Goal: Task Accomplishment & Management: Use online tool/utility

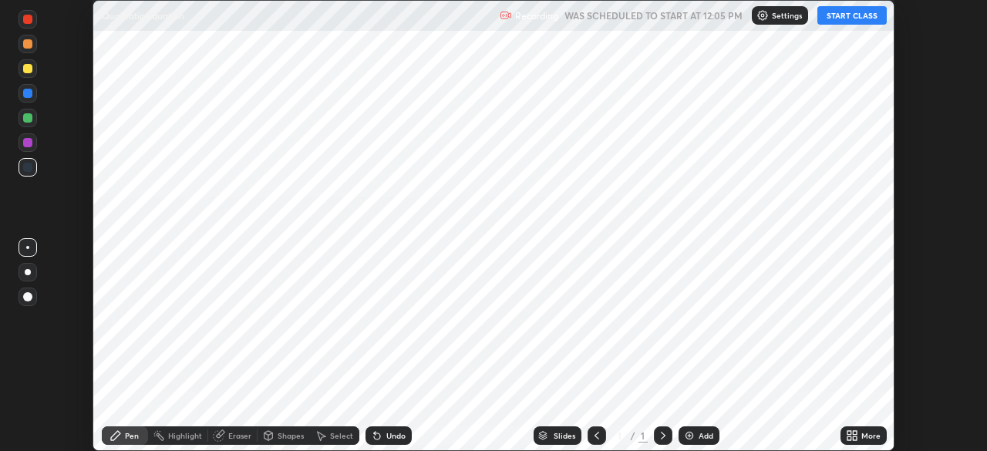
scroll to position [451, 986]
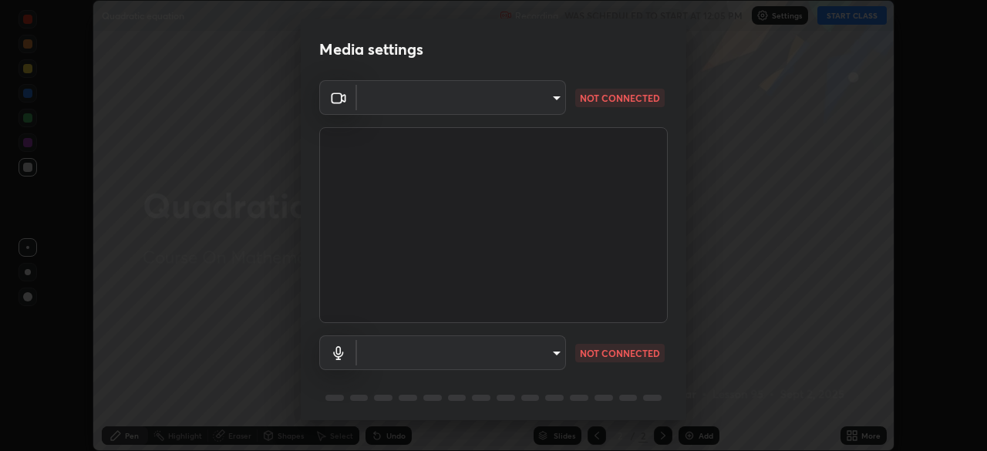
type input "6a58b21e3886260455e3a8f5b68a010b8d66c957dea9152d99a69134fe1af4a5"
type input "523119136fc1150737cc506150177678be9dd147c8cb23d4e4e245b066326e61"
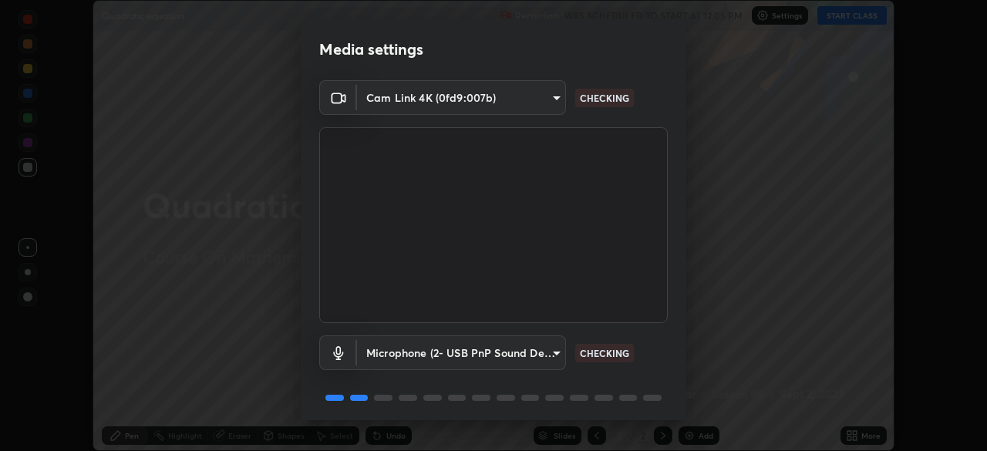
scroll to position [55, 0]
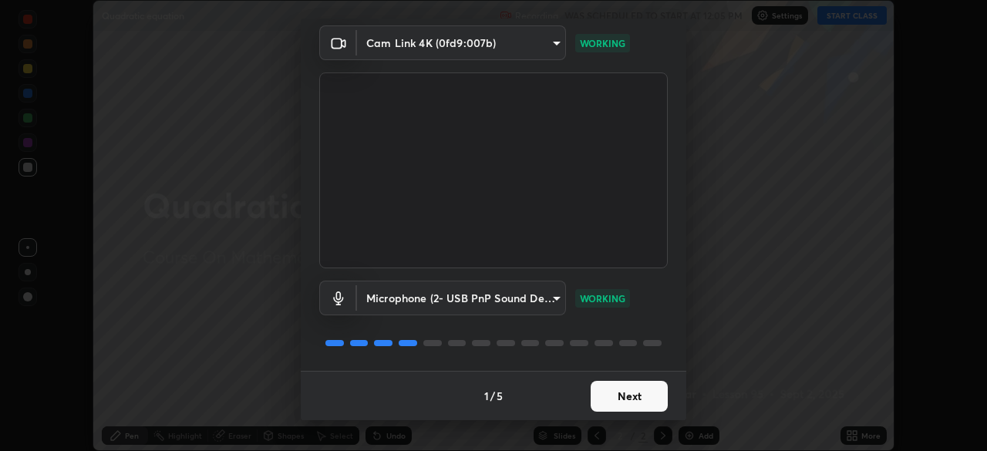
click at [648, 396] on button "Next" at bounding box center [629, 396] width 77 height 31
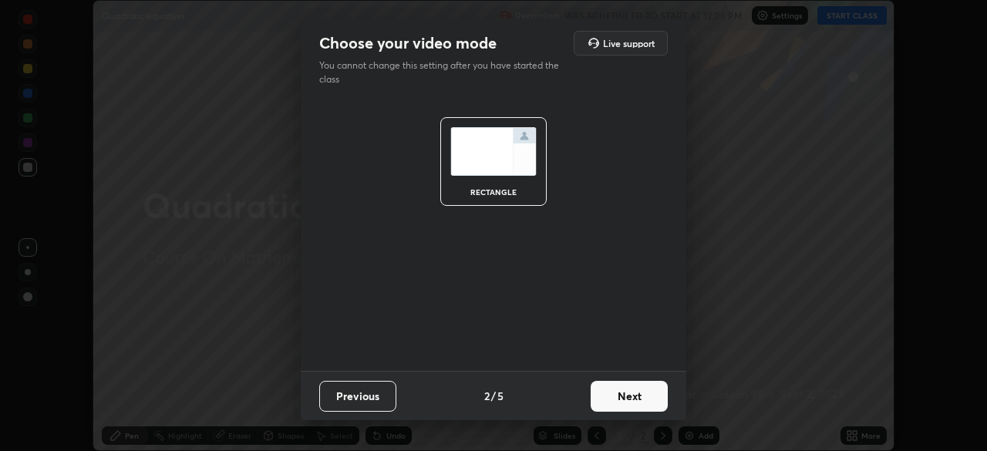
click at [645, 396] on button "Next" at bounding box center [629, 396] width 77 height 31
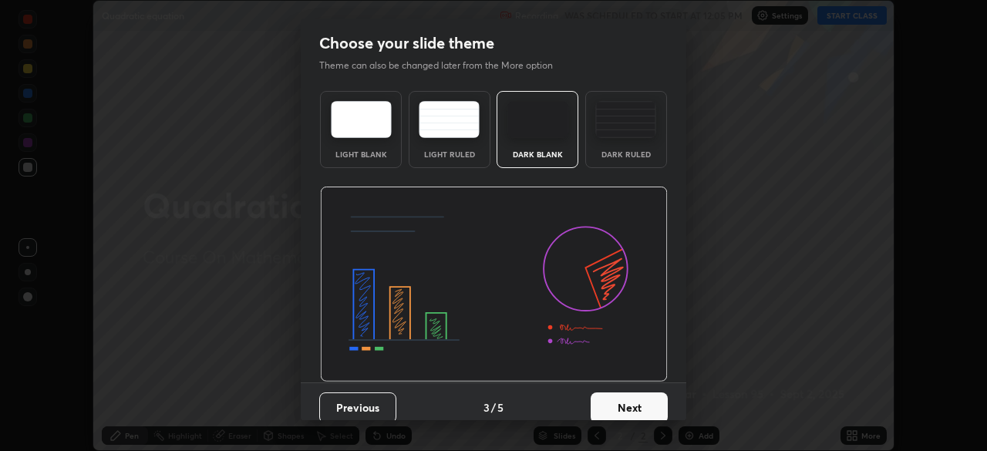
click at [648, 399] on button "Next" at bounding box center [629, 407] width 77 height 31
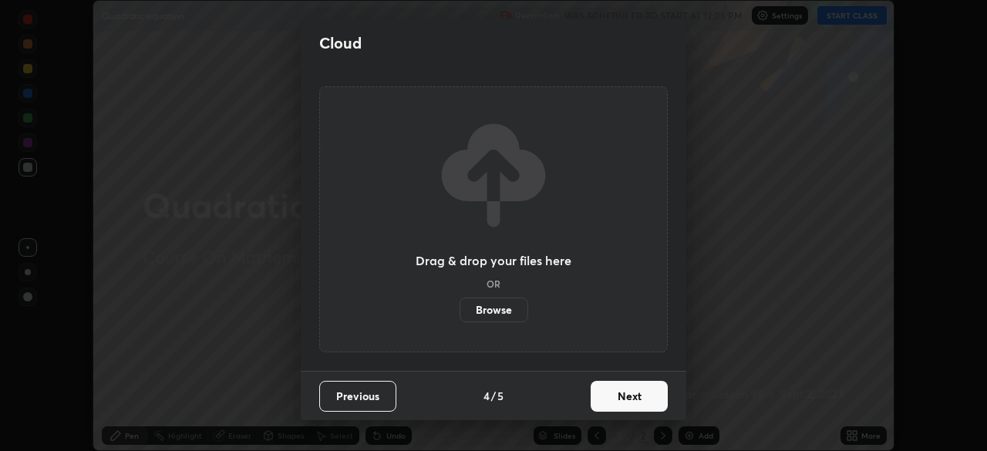
click at [649, 399] on button "Next" at bounding box center [629, 396] width 77 height 31
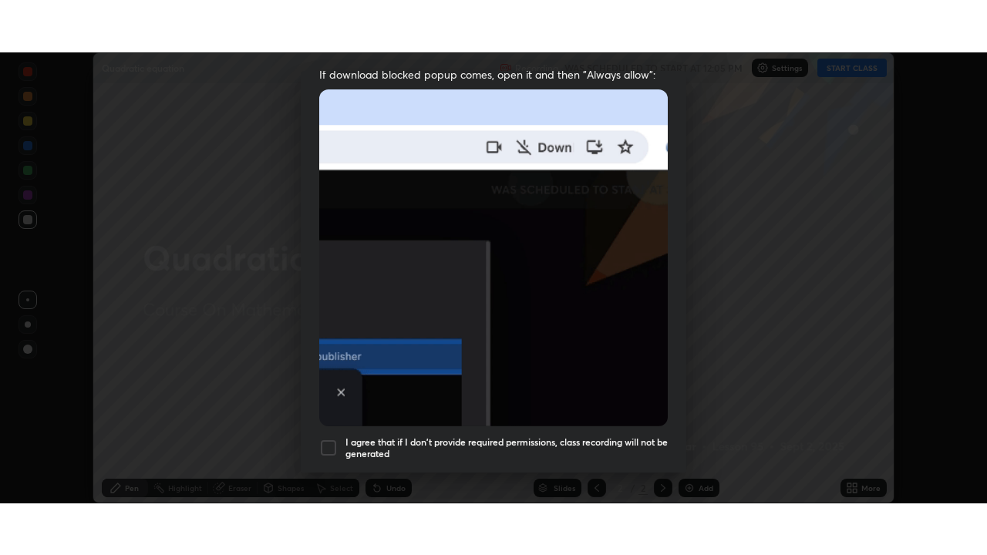
scroll to position [369, 0]
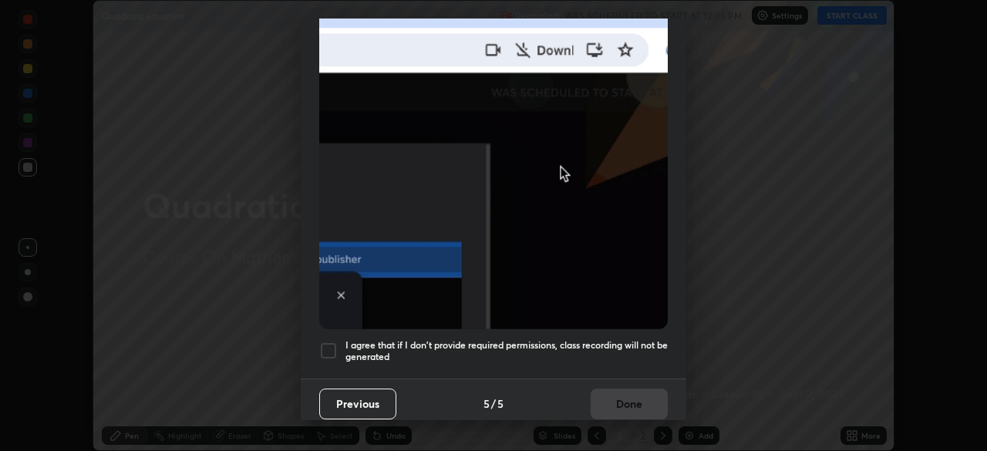
click at [331, 349] on div at bounding box center [328, 351] width 19 height 19
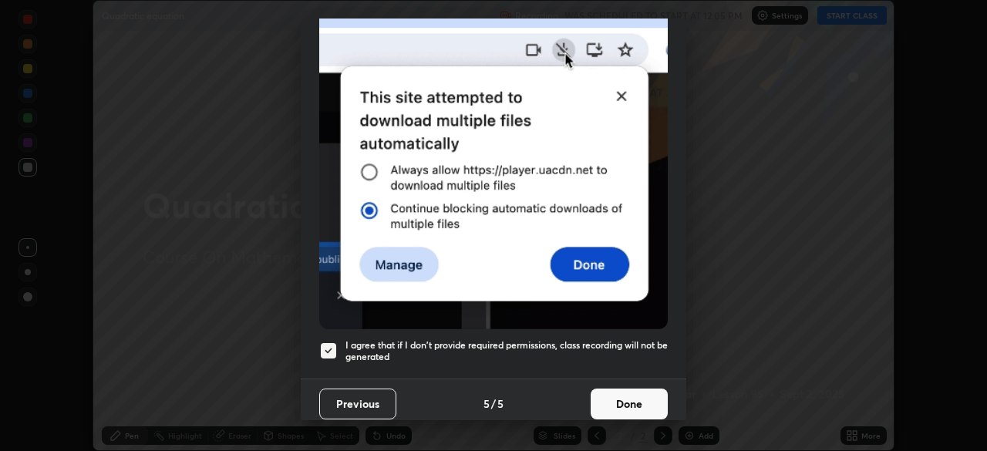
click at [612, 406] on button "Done" at bounding box center [629, 404] width 77 height 31
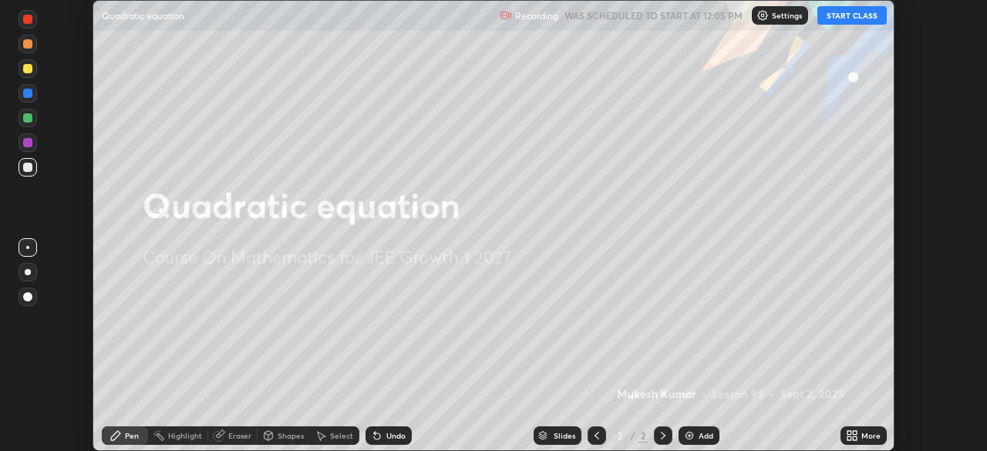
click at [842, 15] on button "START CLASS" at bounding box center [851, 15] width 69 height 19
click at [860, 433] on div "More" at bounding box center [863, 435] width 46 height 19
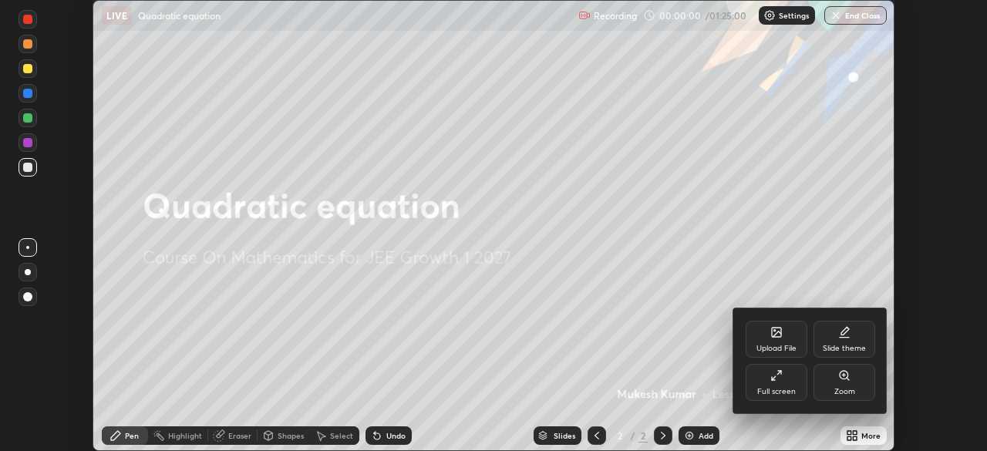
click at [787, 392] on div "Full screen" at bounding box center [776, 392] width 39 height 8
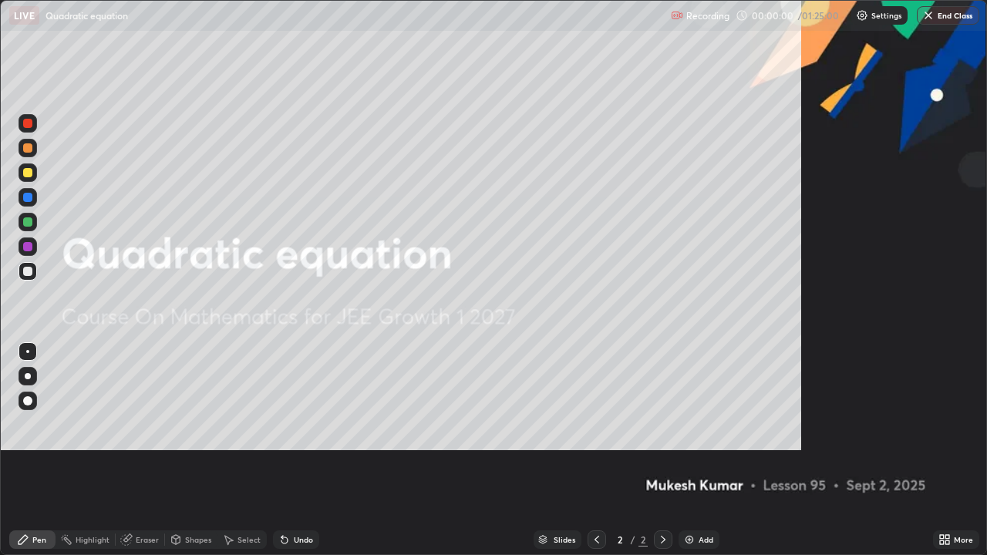
scroll to position [555, 987]
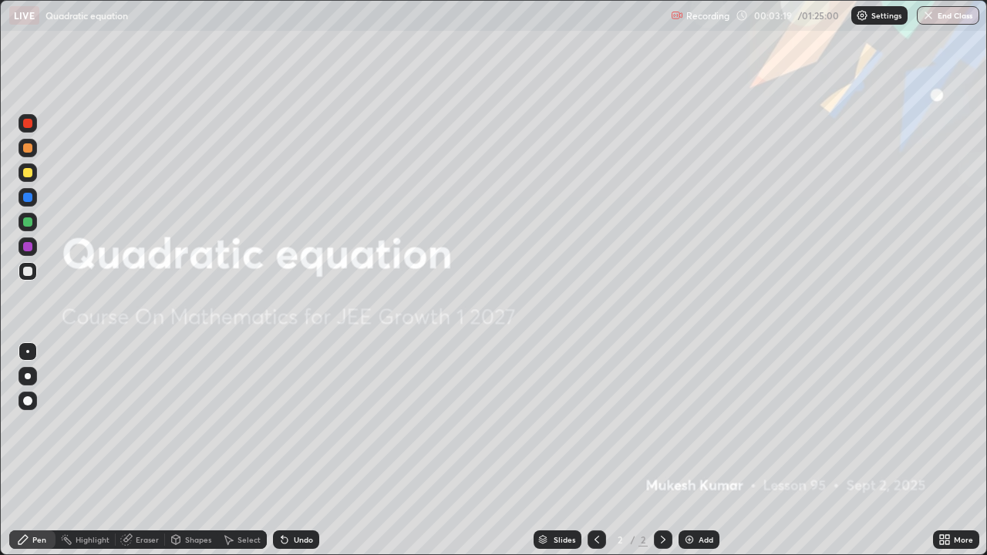
click at [662, 450] on icon at bounding box center [663, 540] width 12 height 12
click at [699, 450] on div "Add" at bounding box center [706, 540] width 15 height 8
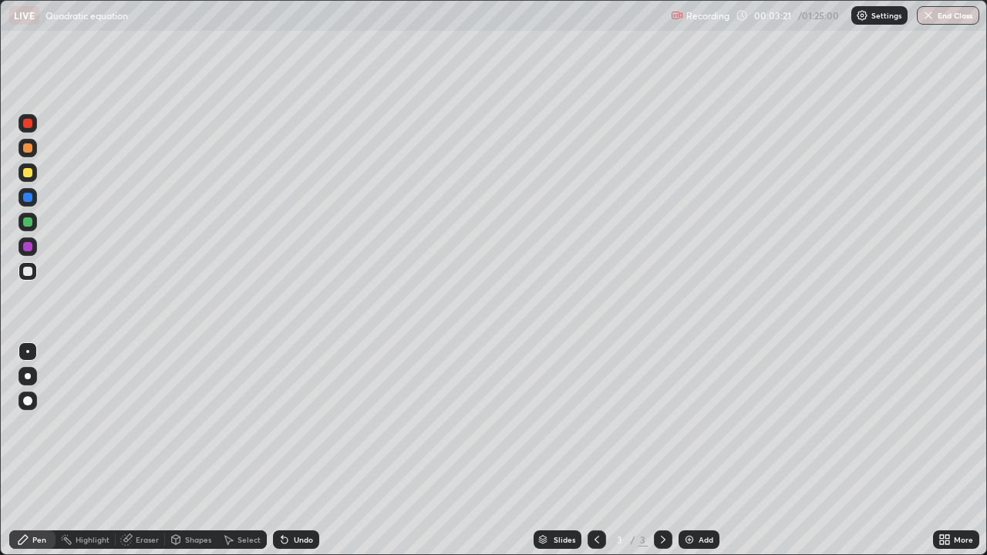
click at [31, 149] on div at bounding box center [27, 147] width 9 height 9
click at [31, 170] on div at bounding box center [27, 172] width 9 height 9
click at [30, 221] on div at bounding box center [27, 221] width 9 height 9
click at [34, 271] on div at bounding box center [28, 271] width 19 height 19
click at [298, 450] on div "Undo" at bounding box center [303, 540] width 19 height 8
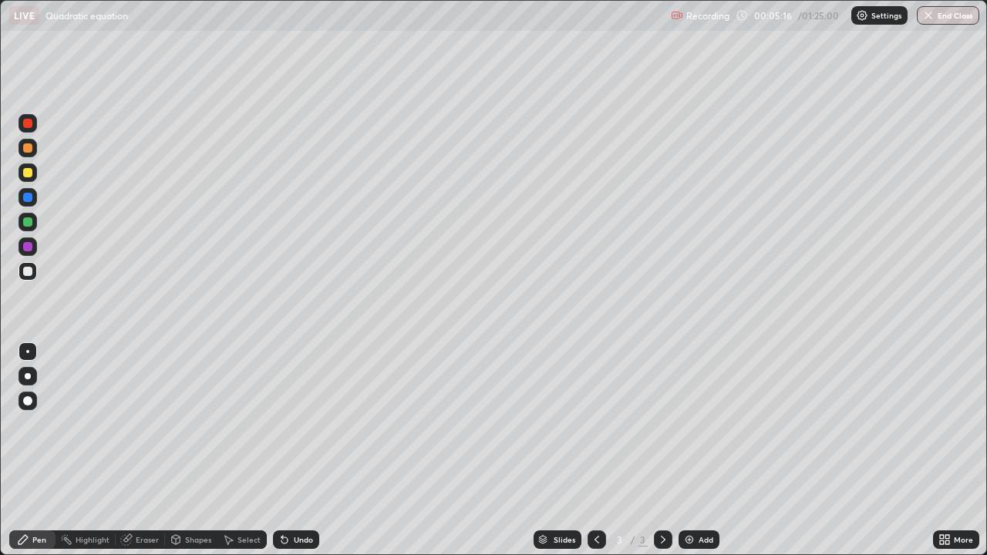
click at [303, 450] on div "Undo" at bounding box center [303, 540] width 19 height 8
click at [30, 224] on div at bounding box center [27, 221] width 9 height 9
click at [145, 450] on div "Eraser" at bounding box center [147, 540] width 23 height 8
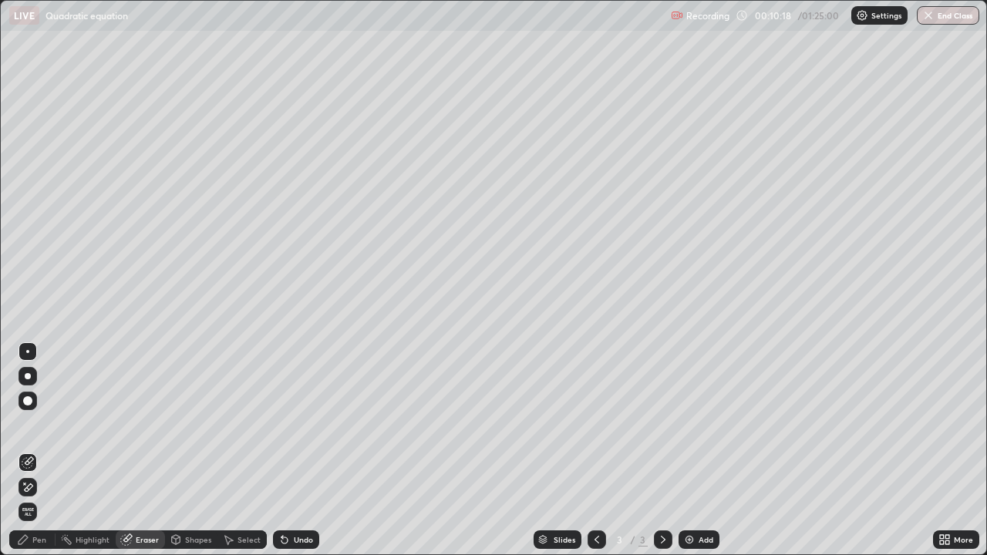
click at [40, 450] on div "Pen" at bounding box center [39, 540] width 14 height 8
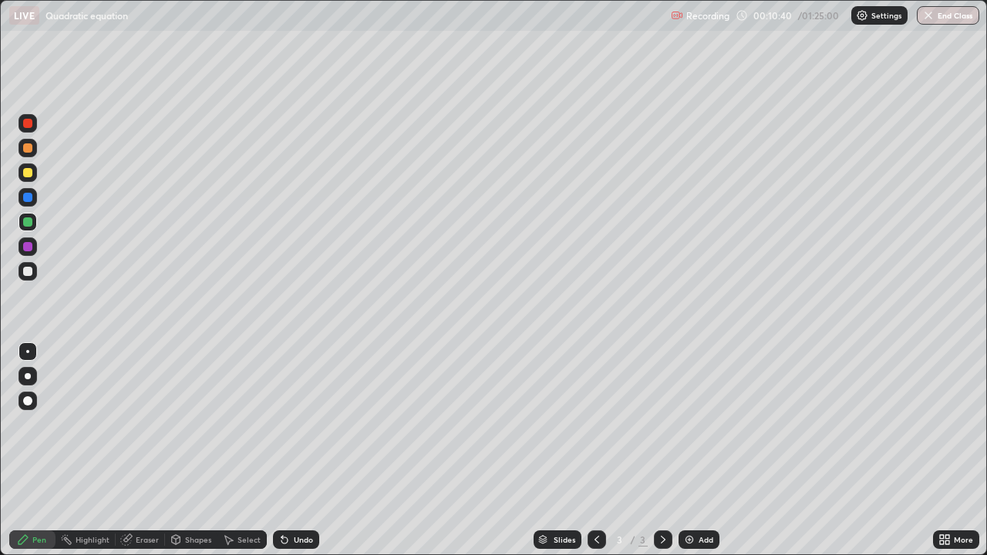
click at [147, 450] on div "Eraser" at bounding box center [147, 540] width 23 height 8
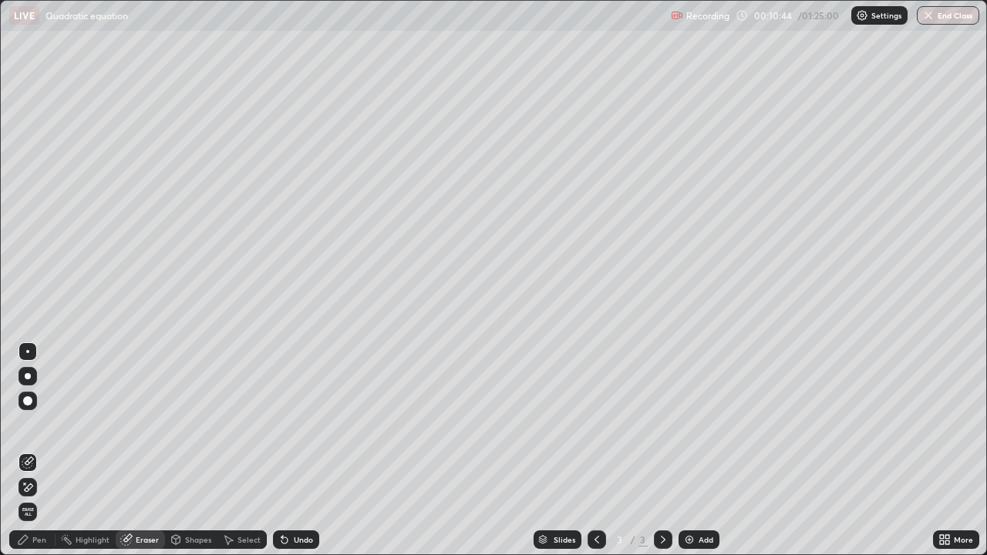
click at [38, 450] on div "Pen" at bounding box center [39, 540] width 14 height 8
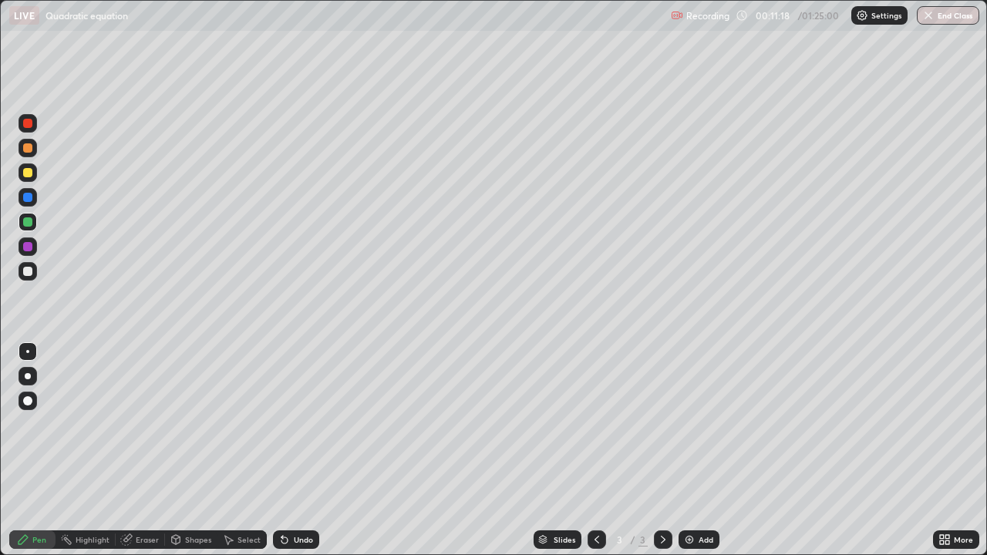
click at [29, 272] on div at bounding box center [27, 271] width 9 height 9
click at [704, 450] on div "Add" at bounding box center [706, 540] width 15 height 8
click at [31, 126] on div at bounding box center [27, 123] width 9 height 9
click at [28, 218] on div at bounding box center [27, 221] width 9 height 9
click at [32, 270] on div at bounding box center [27, 271] width 9 height 9
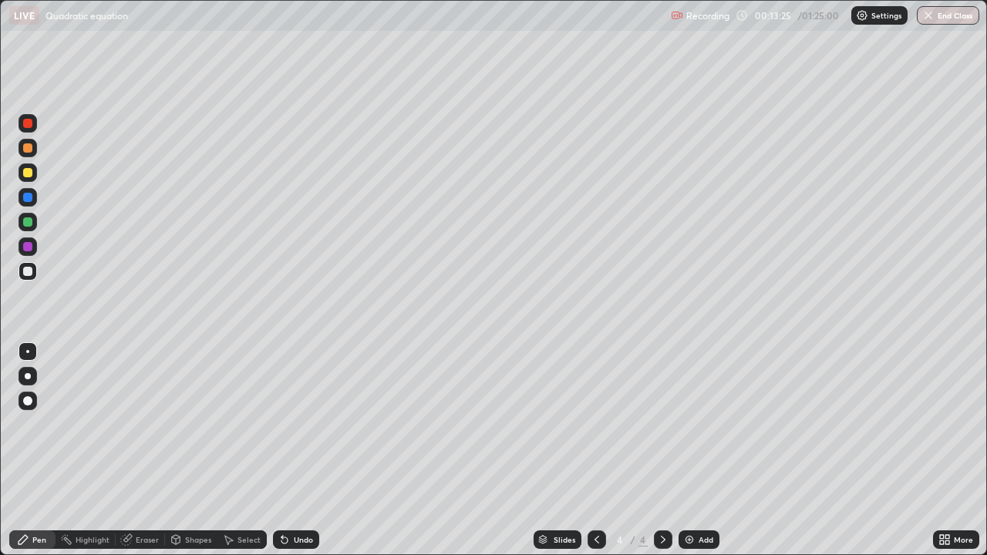
click at [29, 225] on div at bounding box center [27, 221] width 9 height 9
click at [28, 274] on div at bounding box center [27, 271] width 9 height 9
click at [28, 221] on div at bounding box center [27, 221] width 9 height 9
click at [30, 272] on div at bounding box center [27, 271] width 9 height 9
click at [29, 122] on div at bounding box center [27, 123] width 9 height 9
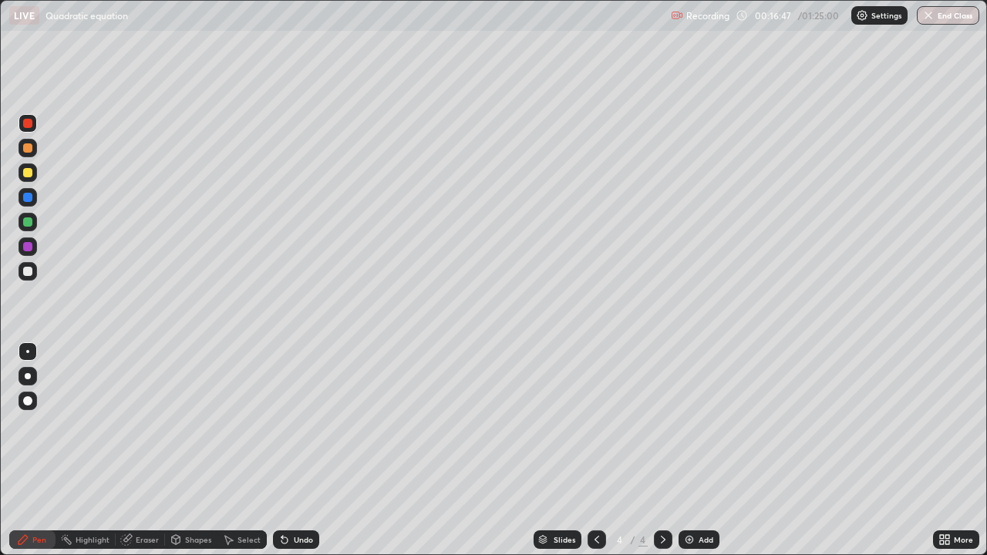
click at [31, 272] on div at bounding box center [27, 271] width 9 height 9
click at [29, 222] on div at bounding box center [27, 221] width 9 height 9
click at [662, 450] on icon at bounding box center [663, 540] width 12 height 12
click at [692, 450] on img at bounding box center [689, 540] width 12 height 12
click at [29, 123] on div at bounding box center [27, 123] width 9 height 9
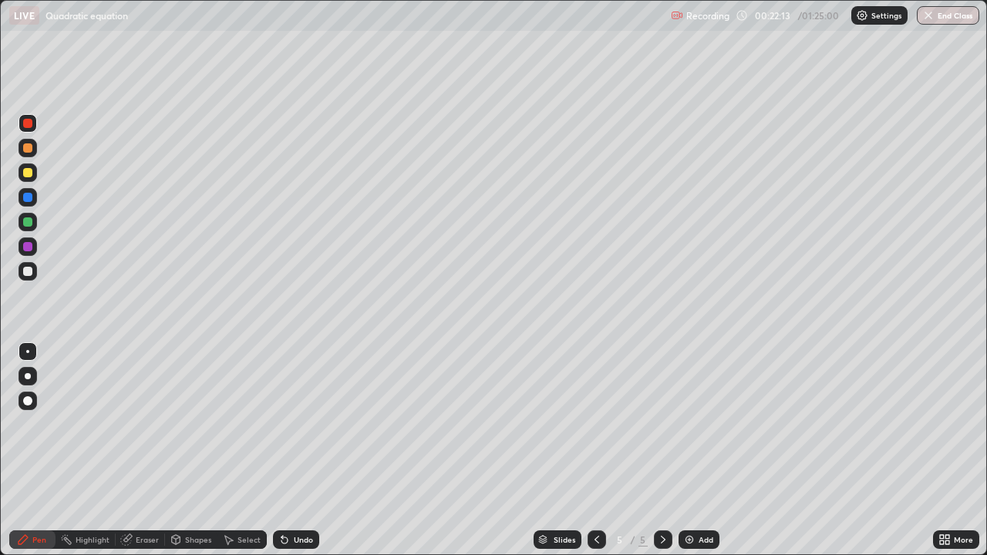
click at [294, 450] on div "Undo" at bounding box center [303, 540] width 19 height 8
click at [296, 450] on div "Undo" at bounding box center [303, 540] width 19 height 8
click at [29, 271] on div at bounding box center [27, 271] width 9 height 9
click at [291, 450] on div "Undo" at bounding box center [296, 539] width 46 height 19
click at [595, 450] on icon at bounding box center [597, 540] width 12 height 12
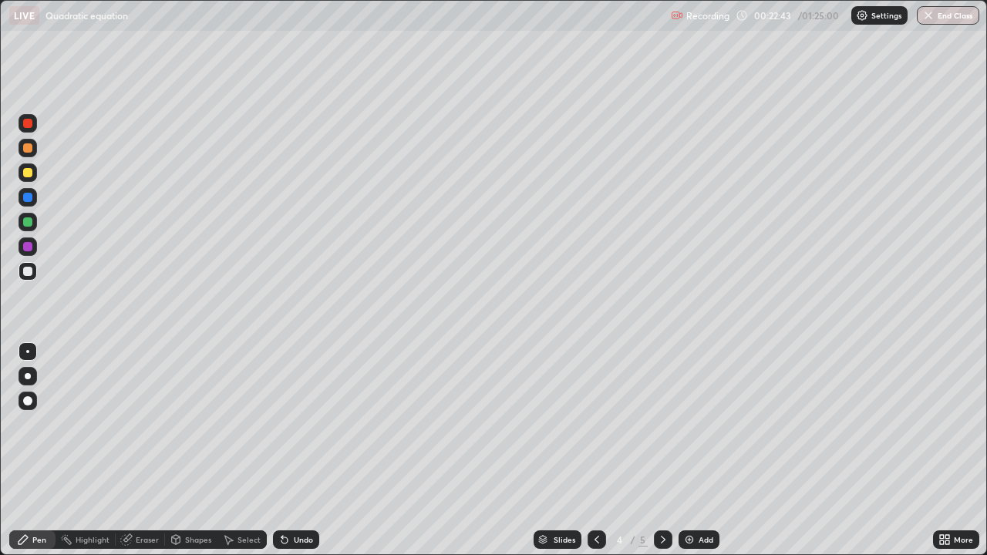
click at [658, 450] on icon at bounding box center [663, 540] width 12 height 12
click at [32, 220] on div at bounding box center [27, 221] width 9 height 9
click at [30, 270] on div at bounding box center [27, 271] width 9 height 9
click at [659, 450] on icon at bounding box center [663, 540] width 12 height 12
click at [700, 450] on div "Add" at bounding box center [706, 540] width 15 height 8
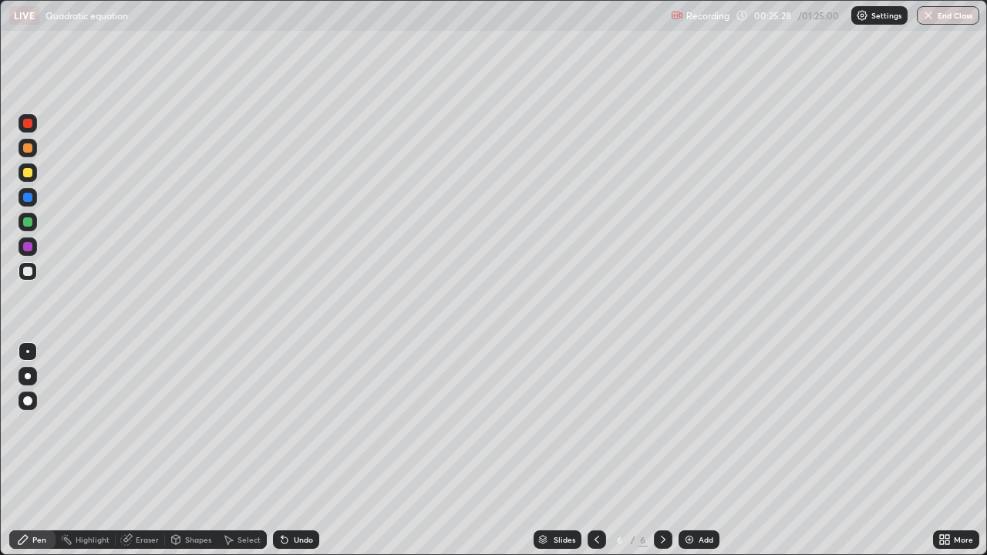
click at [33, 171] on div at bounding box center [28, 172] width 19 height 19
click at [595, 450] on icon at bounding box center [597, 540] width 12 height 12
click at [29, 271] on div at bounding box center [27, 271] width 9 height 9
click at [662, 450] on icon at bounding box center [663, 540] width 12 height 12
click at [29, 220] on div at bounding box center [27, 221] width 9 height 9
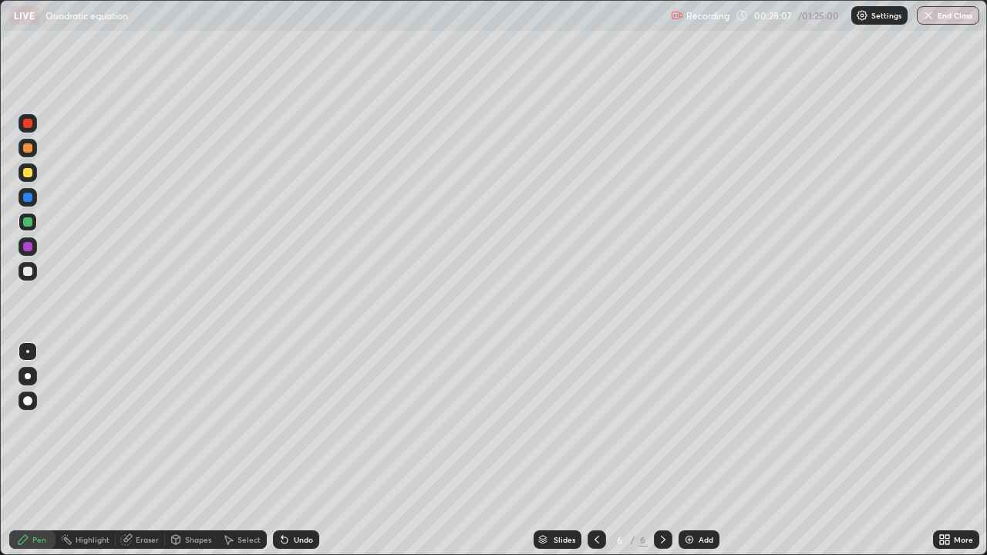
click at [302, 450] on div "Undo" at bounding box center [303, 540] width 19 height 8
click at [297, 450] on div "Undo" at bounding box center [303, 540] width 19 height 8
click at [34, 273] on div at bounding box center [28, 271] width 19 height 19
click at [300, 450] on div "Undo" at bounding box center [303, 540] width 19 height 8
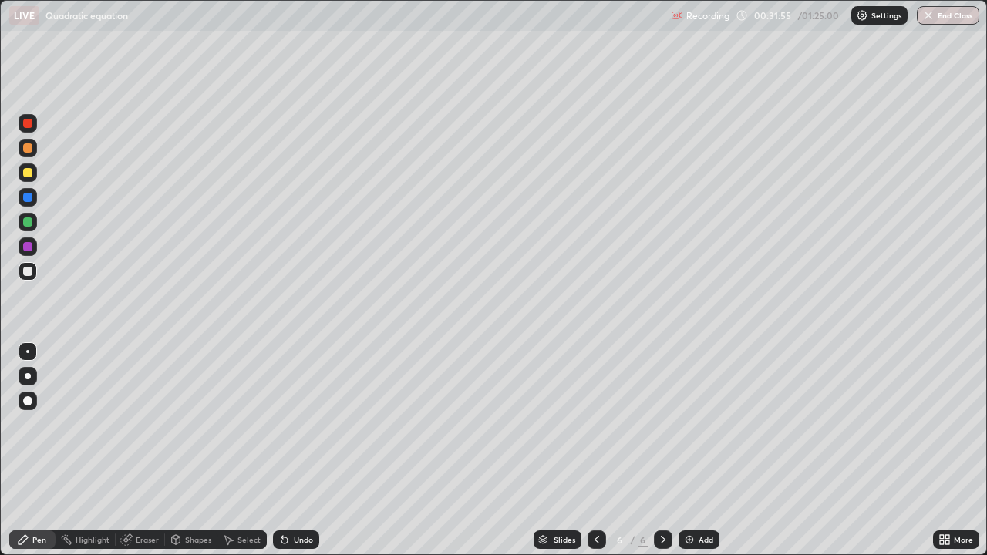
click at [146, 450] on div "Eraser" at bounding box center [147, 540] width 23 height 8
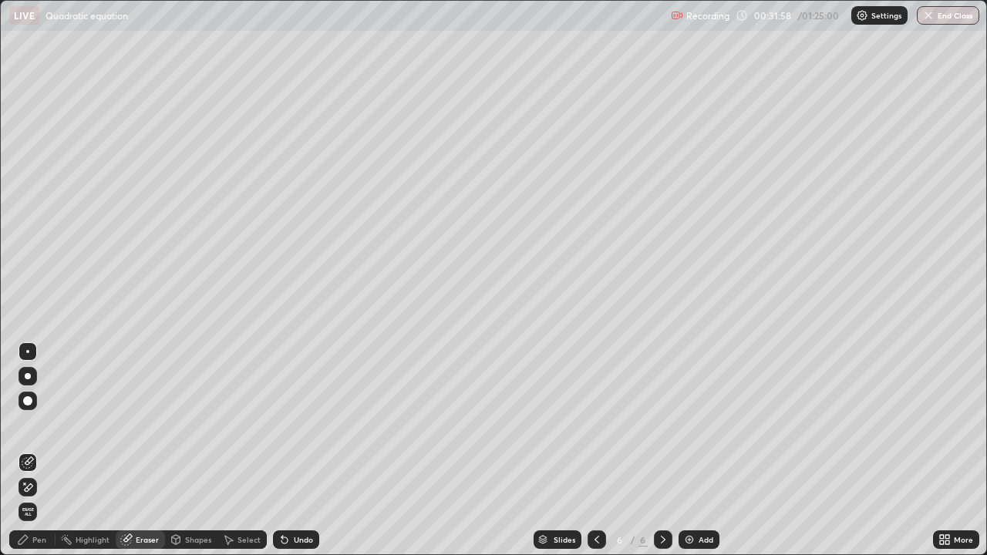
click at [39, 450] on div "Pen" at bounding box center [39, 540] width 14 height 8
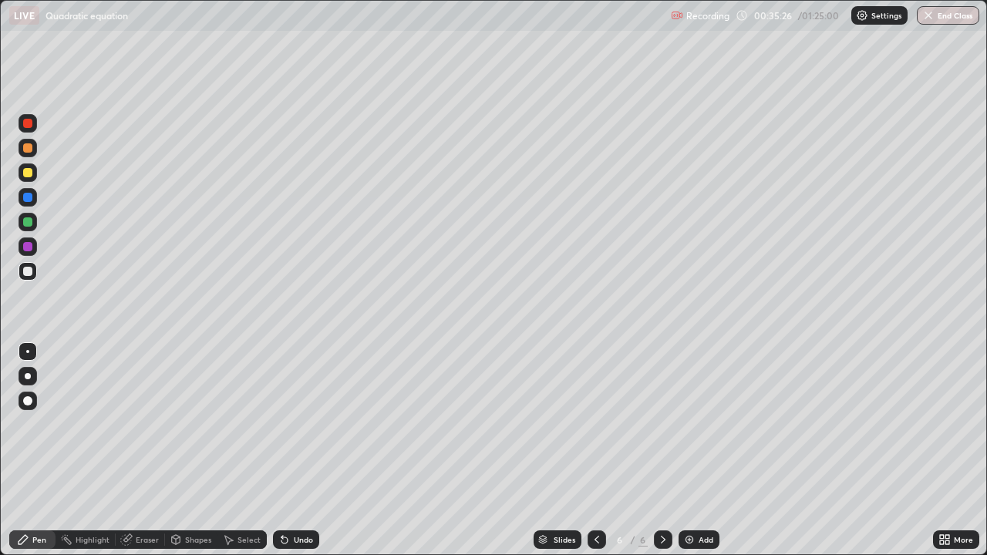
click at [663, 450] on icon at bounding box center [663, 540] width 12 height 12
click at [695, 450] on div "Add" at bounding box center [699, 539] width 41 height 19
click at [25, 122] on div at bounding box center [27, 123] width 9 height 9
click at [27, 168] on div at bounding box center [27, 172] width 9 height 9
click at [297, 450] on div "Undo" at bounding box center [303, 540] width 19 height 8
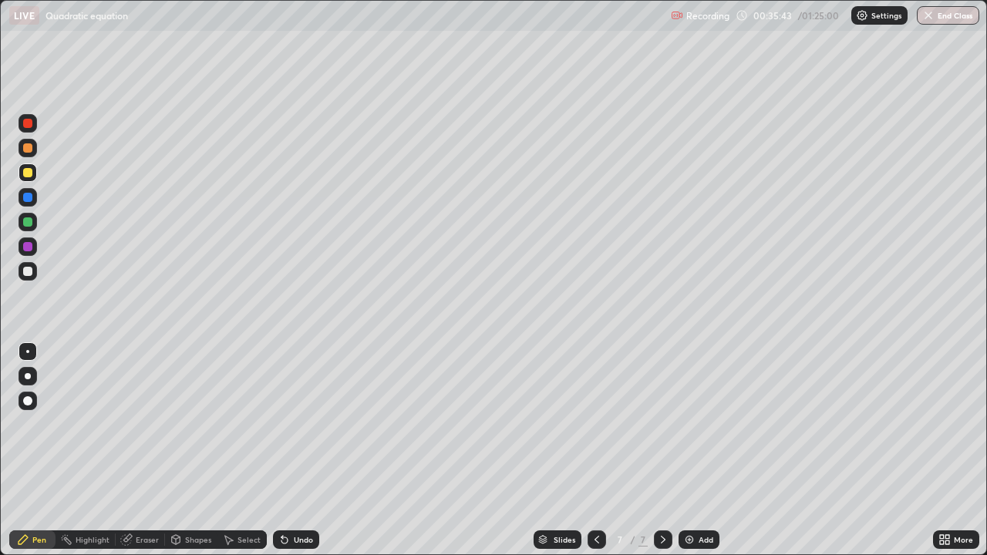
click at [302, 450] on div "Undo" at bounding box center [303, 540] width 19 height 8
click at [33, 273] on div at bounding box center [28, 271] width 19 height 19
click at [27, 122] on div at bounding box center [27, 123] width 9 height 9
click at [33, 271] on div at bounding box center [28, 271] width 19 height 19
click at [29, 224] on div at bounding box center [27, 221] width 9 height 9
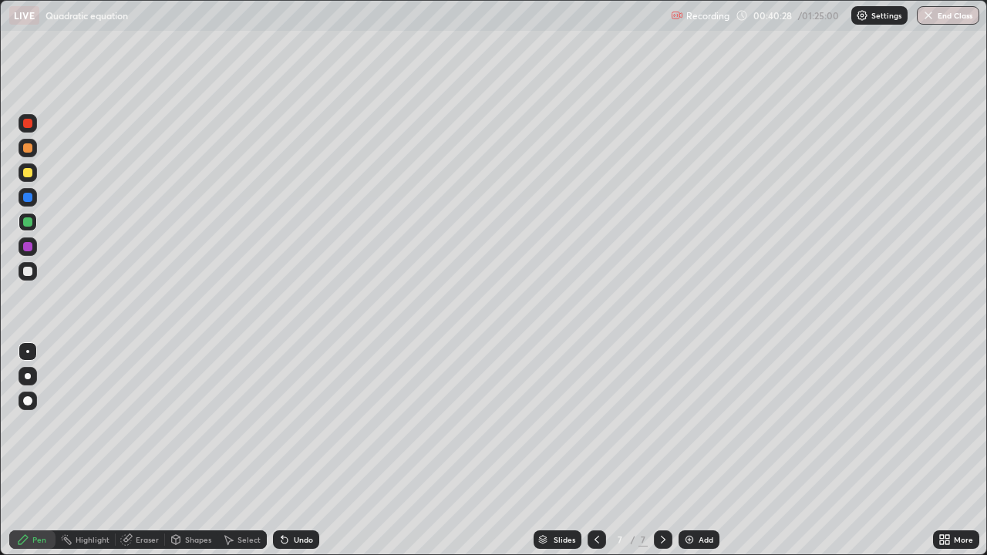
click at [32, 271] on div at bounding box center [27, 271] width 9 height 9
click at [32, 223] on div at bounding box center [27, 221] width 9 height 9
click at [32, 273] on div at bounding box center [27, 271] width 9 height 9
click at [664, 450] on div at bounding box center [663, 539] width 19 height 19
click at [703, 450] on div "Add" at bounding box center [706, 540] width 15 height 8
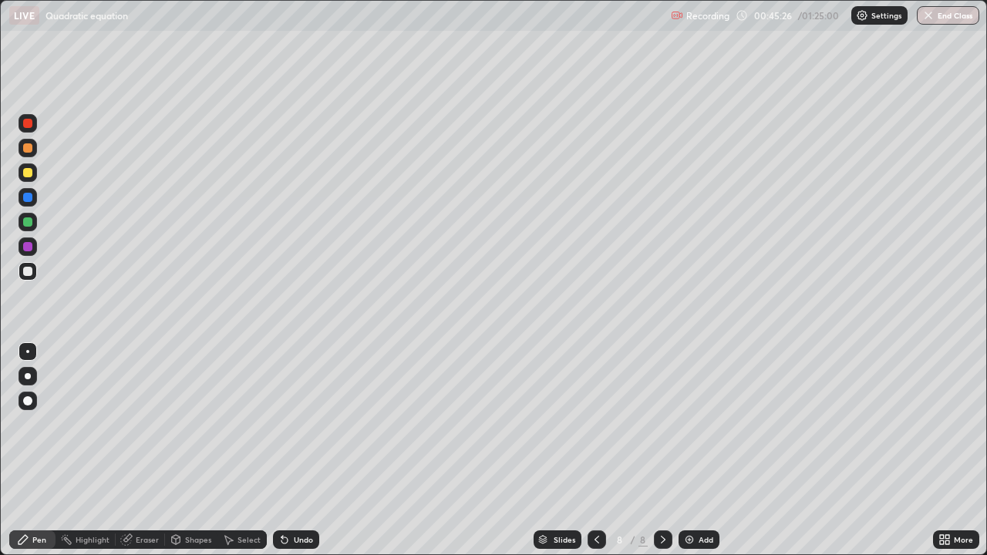
click at [296, 450] on div "Undo" at bounding box center [296, 539] width 46 height 19
click at [299, 450] on div "Undo" at bounding box center [303, 540] width 19 height 8
click at [299, 450] on div "Undo" at bounding box center [296, 539] width 46 height 19
click at [297, 450] on div "Undo" at bounding box center [303, 540] width 19 height 8
click at [29, 221] on div at bounding box center [27, 221] width 9 height 9
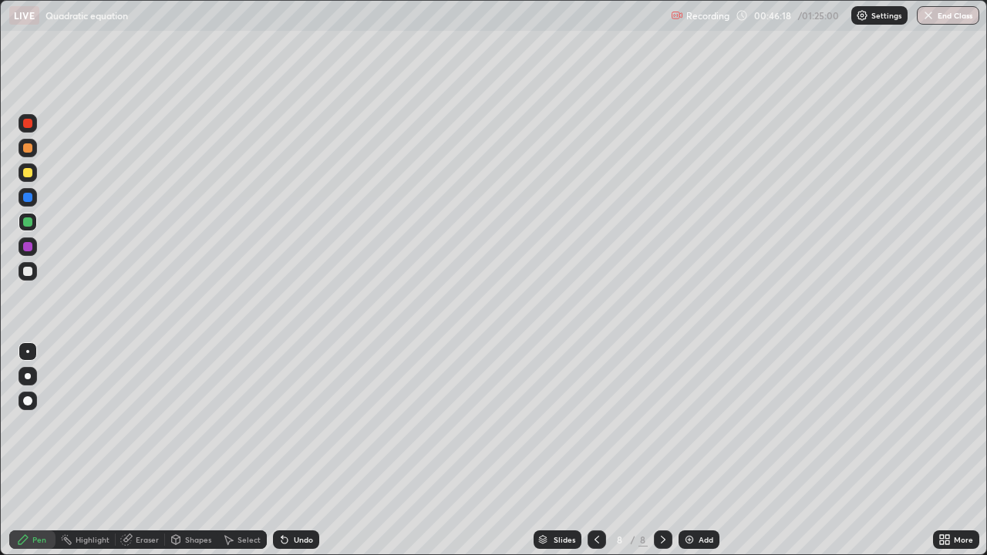
click at [30, 271] on div at bounding box center [27, 271] width 9 height 9
click at [33, 221] on div at bounding box center [28, 222] width 19 height 19
click at [295, 450] on div "Undo" at bounding box center [303, 540] width 19 height 8
click at [295, 450] on div "Undo" at bounding box center [296, 539] width 46 height 19
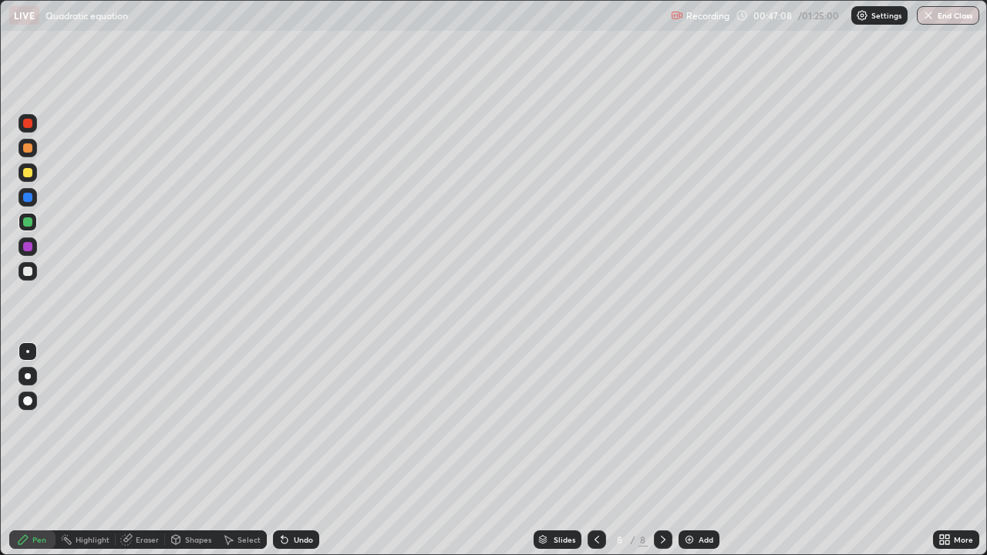
click at [299, 450] on div "Undo" at bounding box center [296, 539] width 46 height 19
click at [301, 450] on div "Undo" at bounding box center [296, 539] width 46 height 19
click at [298, 450] on div "Undo" at bounding box center [296, 539] width 46 height 19
click at [294, 450] on div "Undo" at bounding box center [303, 540] width 19 height 8
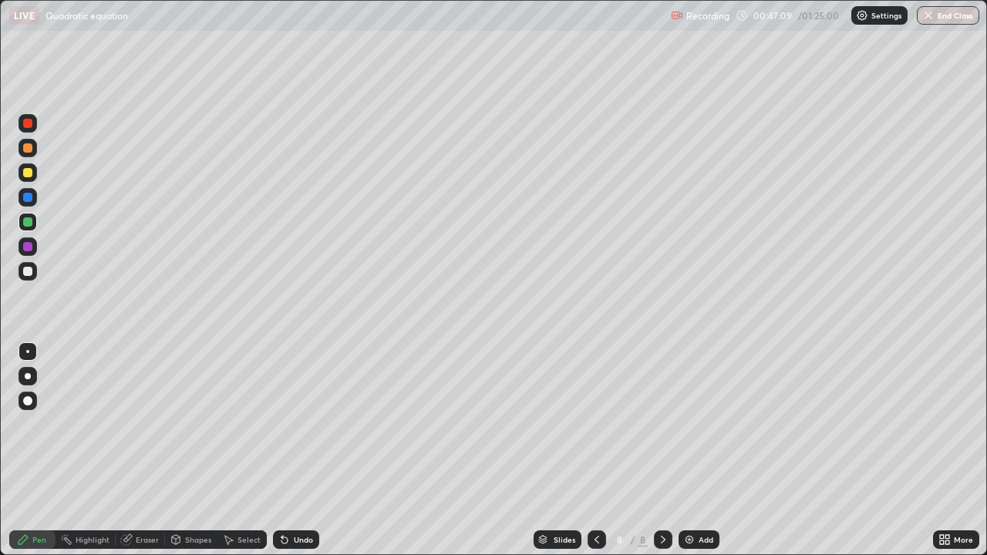
click at [294, 450] on div "Undo" at bounding box center [303, 540] width 19 height 8
click at [289, 450] on div "Undo" at bounding box center [296, 539] width 46 height 19
click at [28, 271] on div at bounding box center [27, 271] width 9 height 9
click at [35, 220] on div at bounding box center [28, 222] width 19 height 19
click at [598, 450] on icon at bounding box center [597, 540] width 12 height 12
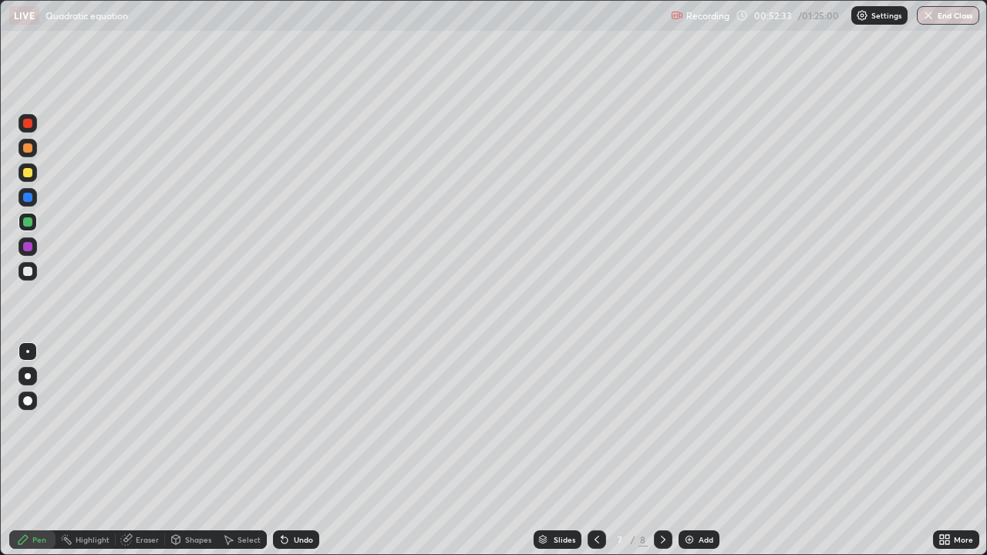
click at [660, 450] on icon at bounding box center [663, 540] width 12 height 12
click at [702, 450] on div "Add" at bounding box center [699, 539] width 41 height 19
click at [31, 270] on div at bounding box center [27, 271] width 9 height 9
click at [29, 220] on div at bounding box center [27, 221] width 9 height 9
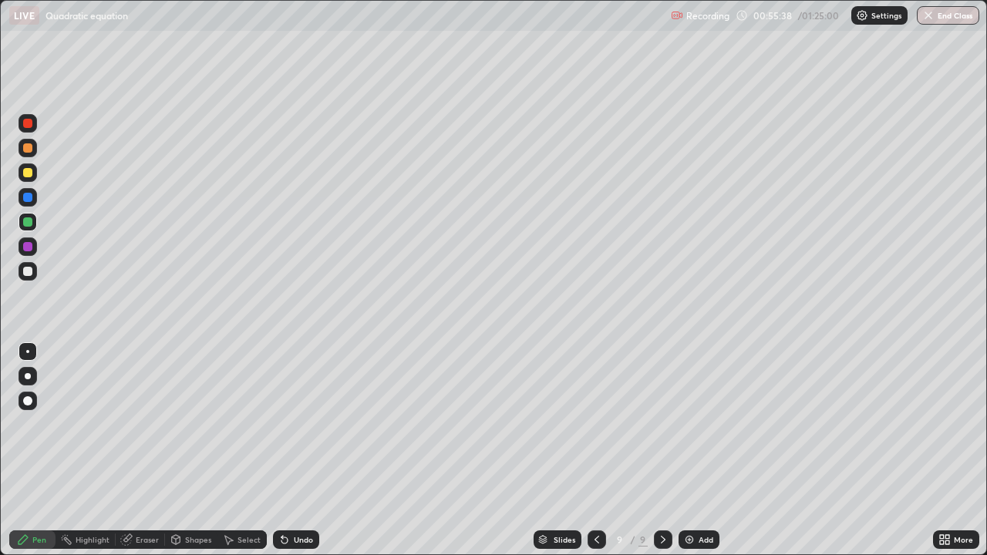
click at [144, 450] on div "Eraser" at bounding box center [147, 540] width 23 height 8
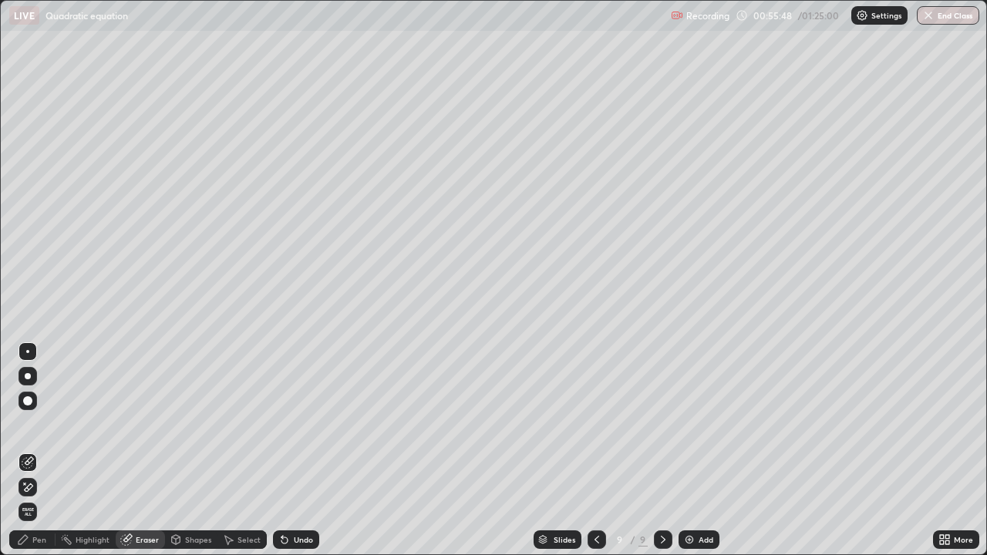
click at [39, 450] on div "Pen" at bounding box center [39, 540] width 14 height 8
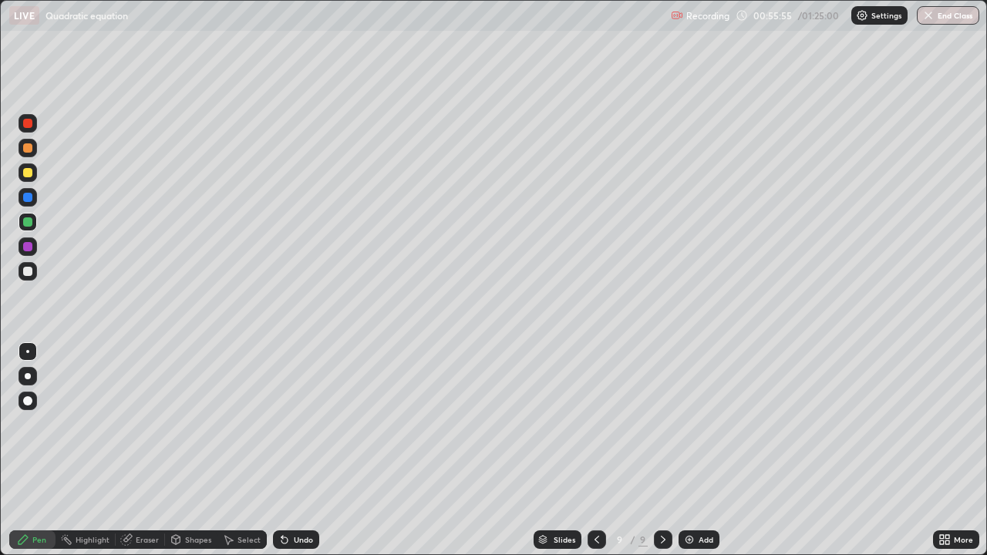
click at [294, 450] on div "Undo" at bounding box center [303, 540] width 19 height 8
click at [146, 450] on div "Eraser" at bounding box center [147, 540] width 23 height 8
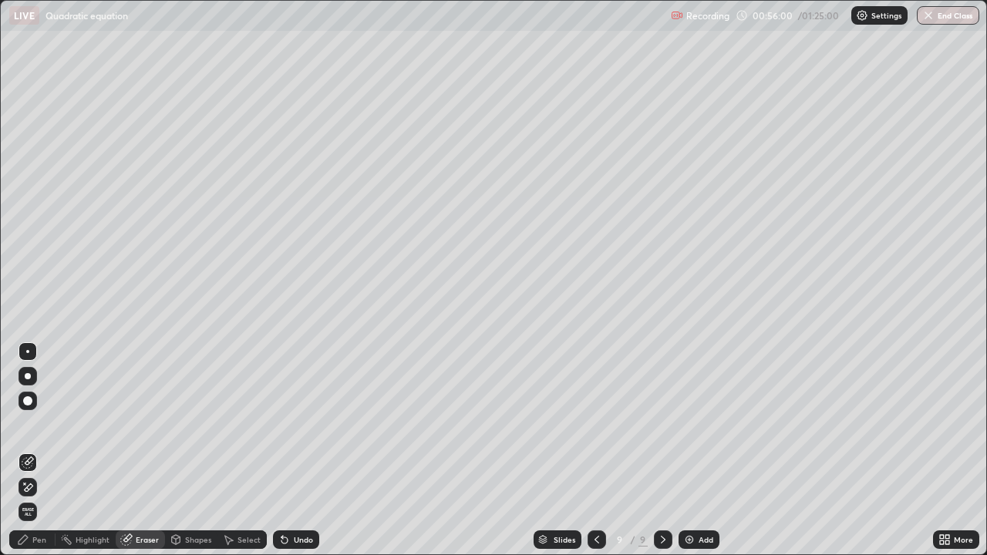
click at [39, 450] on div "Pen" at bounding box center [39, 540] width 14 height 8
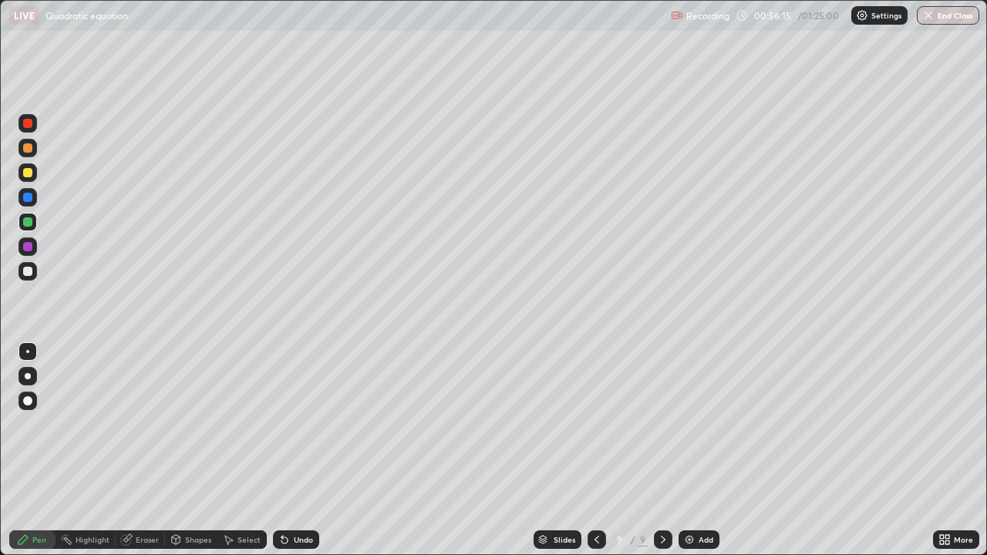
click at [35, 272] on div at bounding box center [28, 271] width 19 height 19
click at [301, 450] on div "Undo" at bounding box center [303, 540] width 19 height 8
click at [305, 450] on div "Undo" at bounding box center [303, 540] width 19 height 8
click at [297, 450] on div "Undo" at bounding box center [303, 540] width 19 height 8
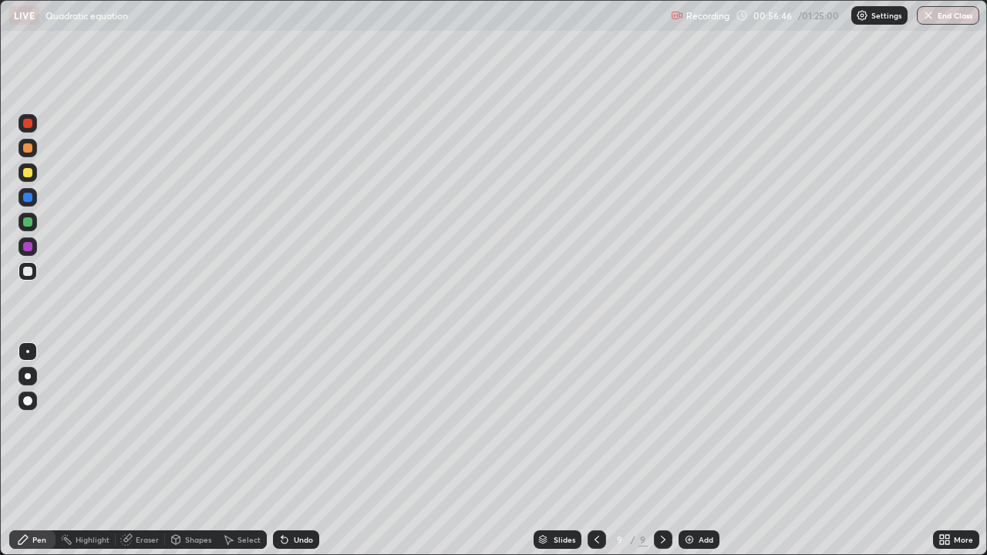
click at [295, 450] on div "Undo" at bounding box center [303, 540] width 19 height 8
click at [294, 450] on div "Undo" at bounding box center [296, 539] width 46 height 19
click at [295, 450] on div "Undo" at bounding box center [296, 539] width 46 height 19
click at [298, 450] on div "Undo" at bounding box center [296, 539] width 46 height 19
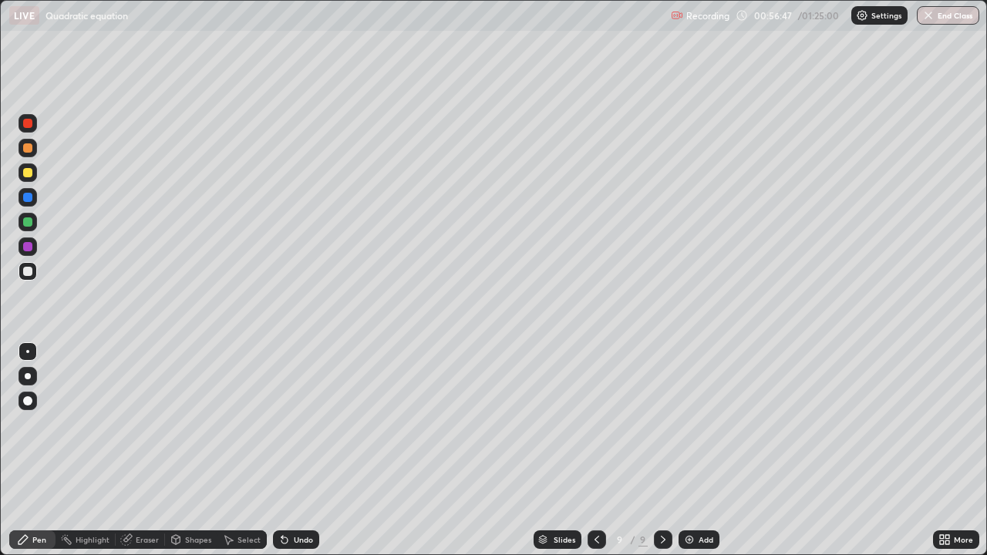
click at [298, 450] on div "Undo" at bounding box center [296, 539] width 46 height 19
click at [293, 450] on div "Undo" at bounding box center [296, 539] width 46 height 19
click at [298, 450] on div "Undo" at bounding box center [296, 539] width 46 height 19
click at [297, 450] on div "Undo" at bounding box center [296, 539] width 46 height 19
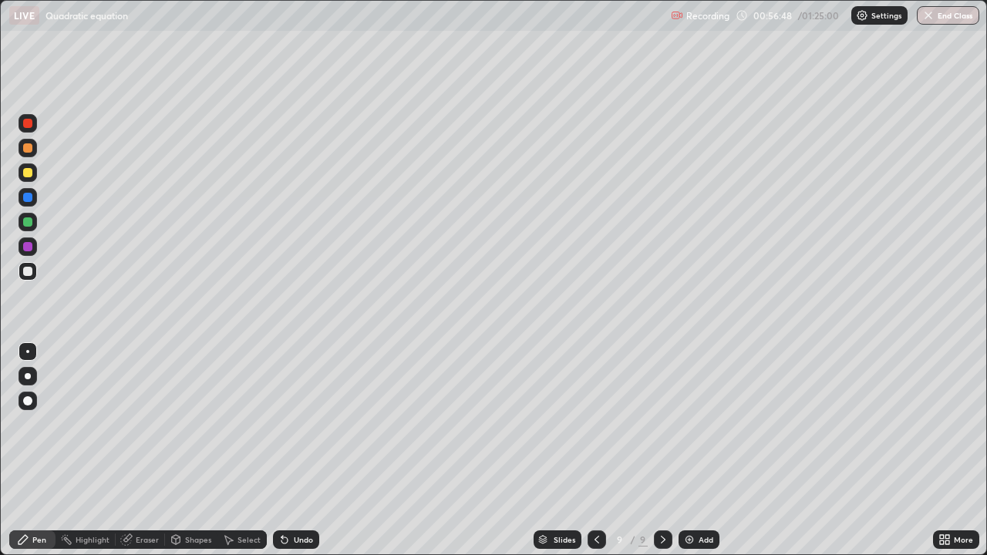
click at [297, 450] on div "Undo" at bounding box center [296, 539] width 46 height 19
click at [295, 450] on div "Undo" at bounding box center [303, 540] width 19 height 8
click at [297, 450] on div "Undo" at bounding box center [303, 540] width 19 height 8
click at [295, 450] on div "Undo" at bounding box center [296, 539] width 46 height 19
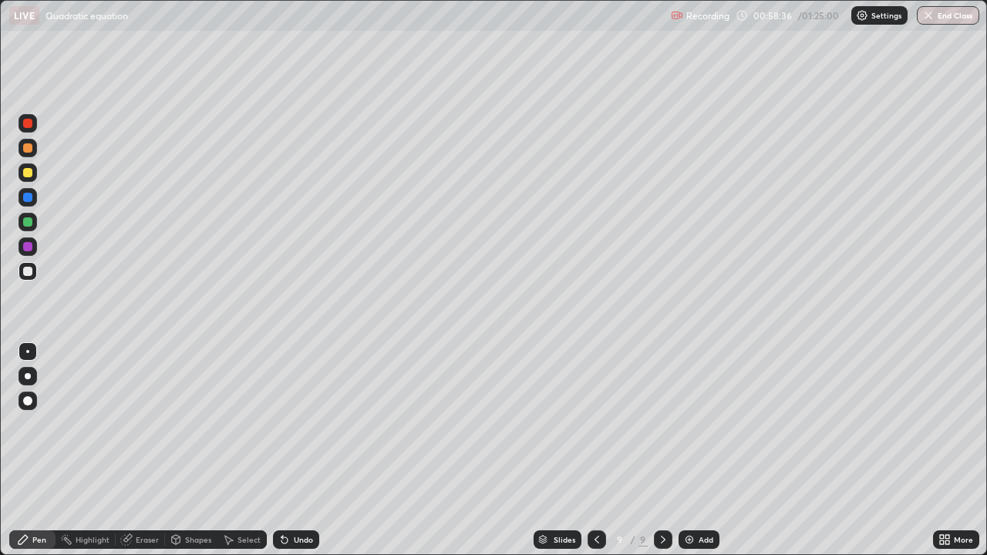
click at [28, 220] on div at bounding box center [27, 221] width 9 height 9
click at [663, 450] on icon at bounding box center [663, 540] width 5 height 8
click at [662, 450] on icon at bounding box center [663, 540] width 12 height 12
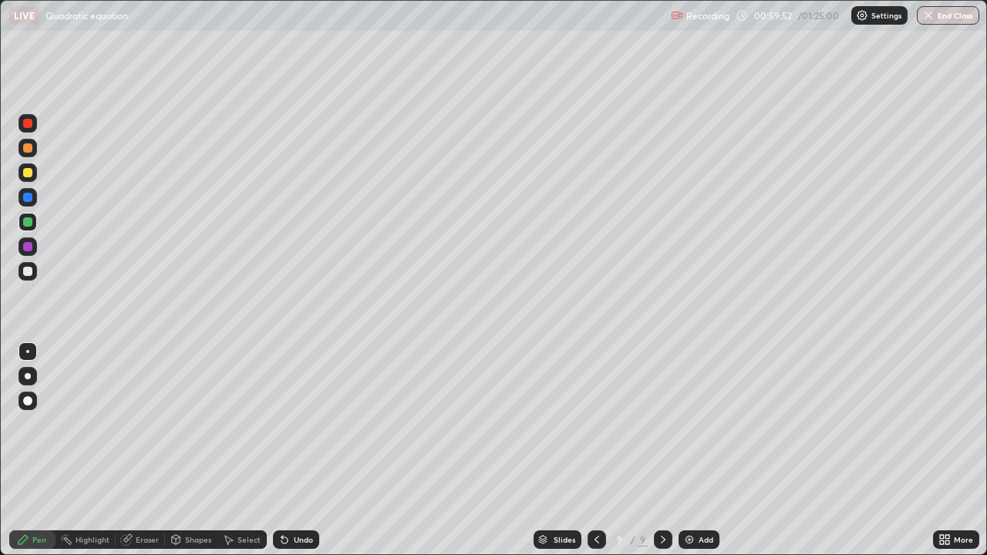
click at [662, 450] on icon at bounding box center [663, 540] width 12 height 12
click at [699, 450] on div "Add" at bounding box center [706, 540] width 15 height 8
click at [29, 124] on div at bounding box center [27, 123] width 9 height 9
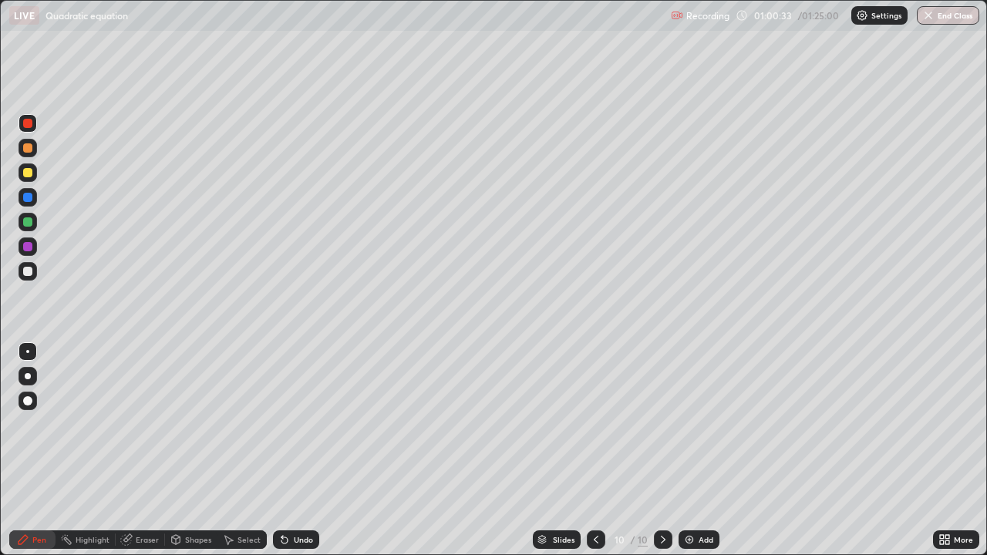
click at [29, 271] on div at bounding box center [27, 271] width 9 height 9
click at [29, 270] on div at bounding box center [27, 271] width 9 height 9
click at [29, 223] on div at bounding box center [27, 221] width 9 height 9
click at [146, 450] on div "Eraser" at bounding box center [147, 540] width 23 height 8
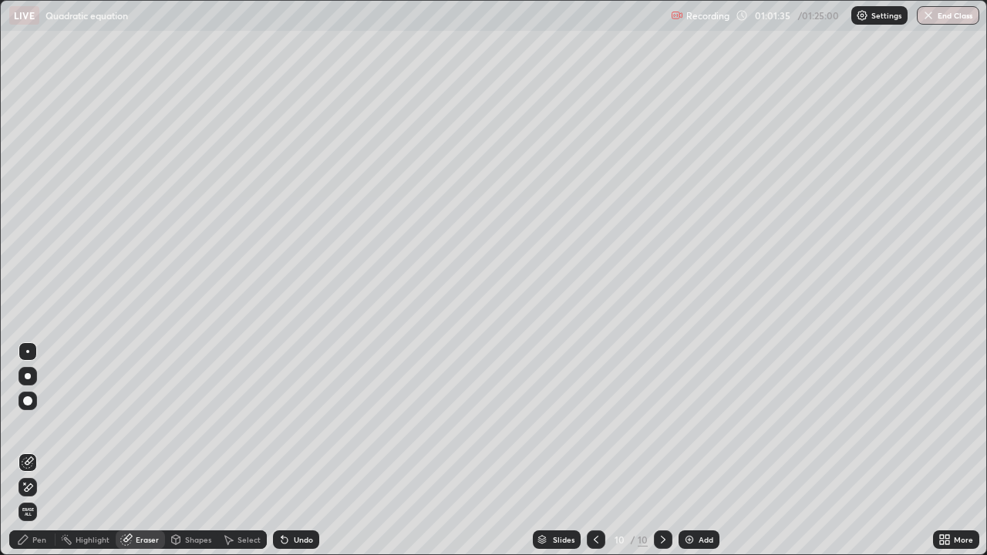
click at [39, 450] on div "Pen" at bounding box center [39, 540] width 14 height 8
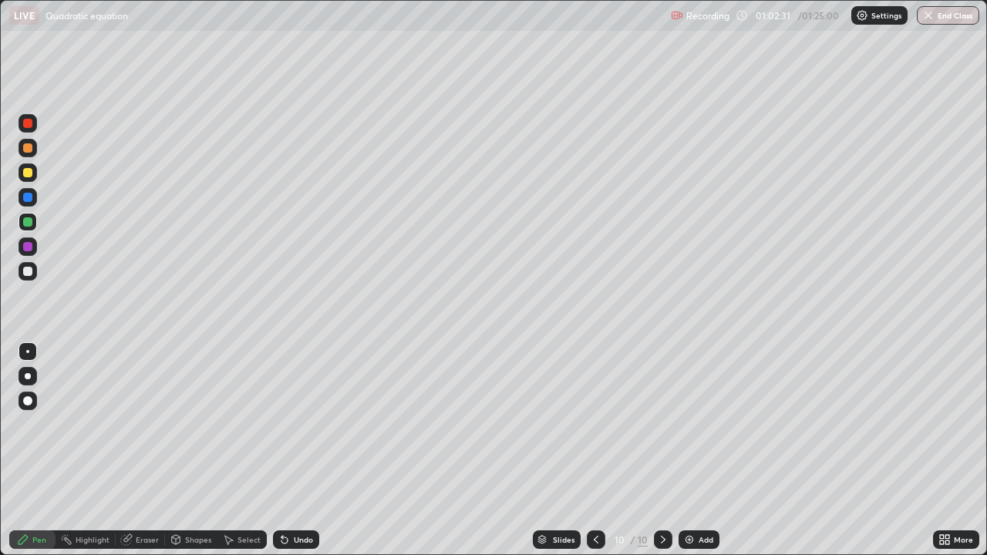
click at [29, 270] on div at bounding box center [27, 271] width 9 height 9
click at [32, 172] on div at bounding box center [27, 172] width 9 height 9
click at [30, 126] on div at bounding box center [27, 123] width 9 height 9
click at [294, 450] on div "Undo" at bounding box center [303, 540] width 19 height 8
click at [295, 450] on div "Undo" at bounding box center [303, 540] width 19 height 8
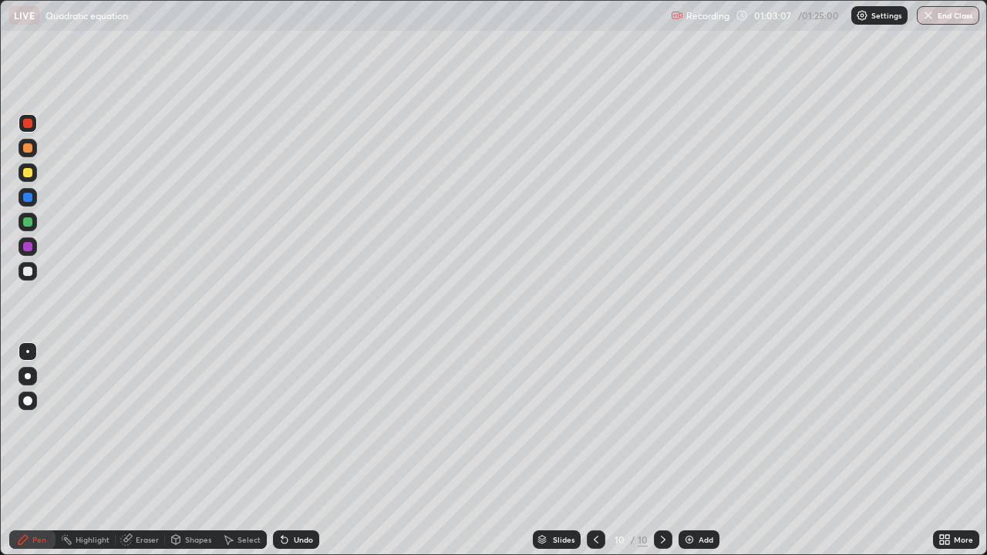
click at [36, 271] on div at bounding box center [28, 271] width 19 height 19
click at [249, 450] on div "Select" at bounding box center [248, 540] width 23 height 8
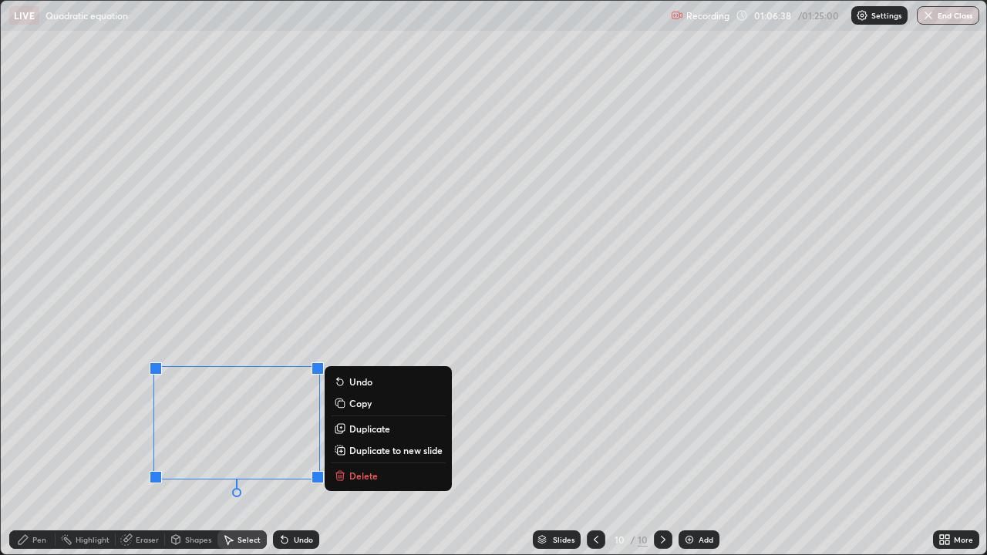
click at [363, 403] on p "Copy" at bounding box center [360, 403] width 22 height 12
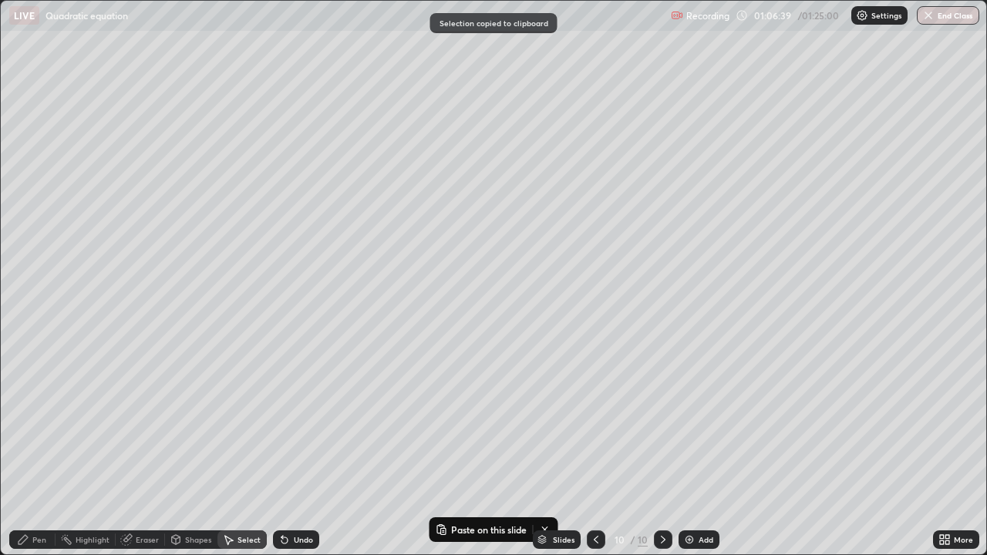
click at [594, 450] on icon at bounding box center [596, 540] width 12 height 12
click at [665, 450] on div at bounding box center [663, 539] width 19 height 19
click at [662, 450] on div at bounding box center [663, 539] width 19 height 31
click at [701, 450] on div "Add" at bounding box center [706, 540] width 15 height 8
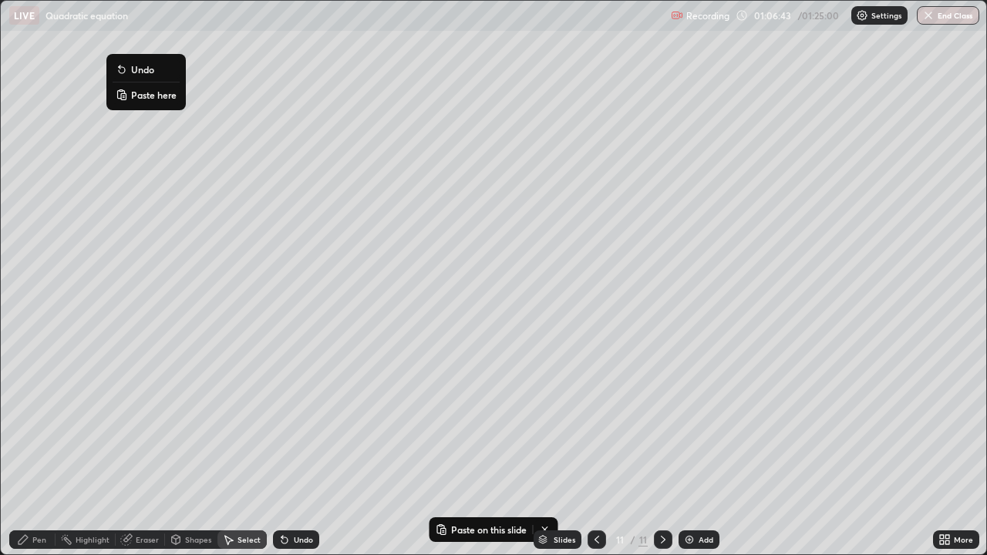
click at [152, 97] on p "Paste here" at bounding box center [153, 95] width 45 height 12
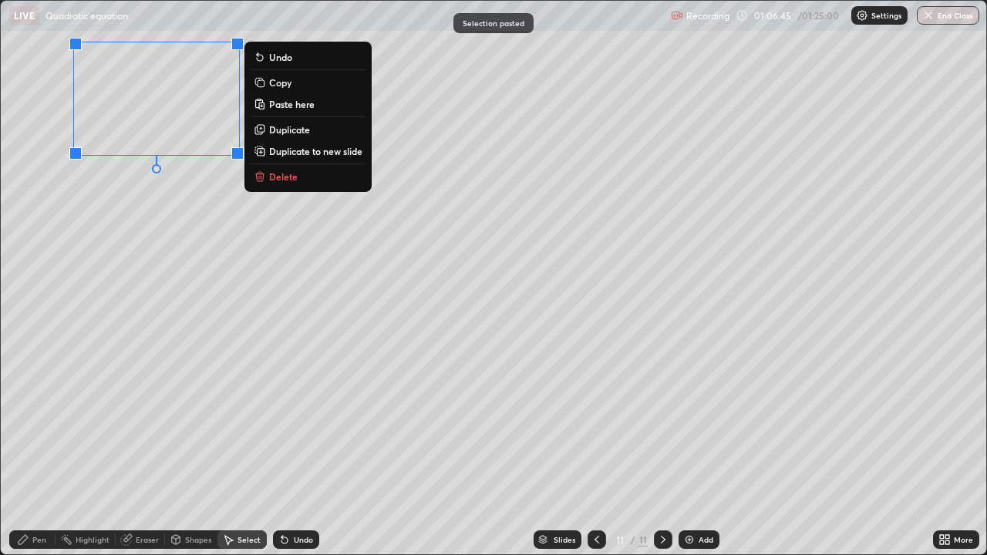
click at [45, 450] on div "Pen" at bounding box center [39, 540] width 14 height 8
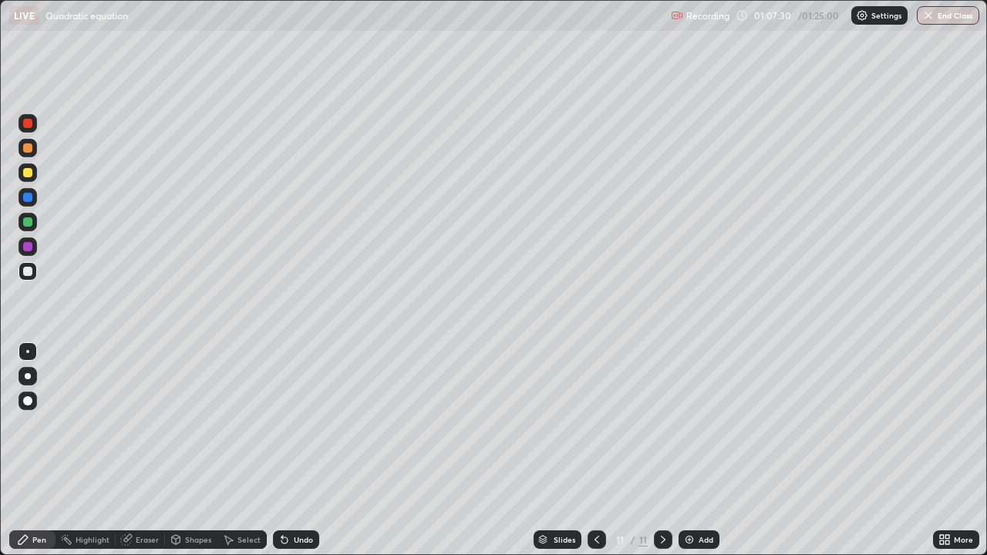
click at [594, 450] on icon at bounding box center [597, 540] width 12 height 12
click at [662, 450] on icon at bounding box center [663, 540] width 12 height 12
click at [298, 450] on div "Undo" at bounding box center [303, 540] width 19 height 8
click at [295, 450] on div "Undo" at bounding box center [303, 540] width 19 height 8
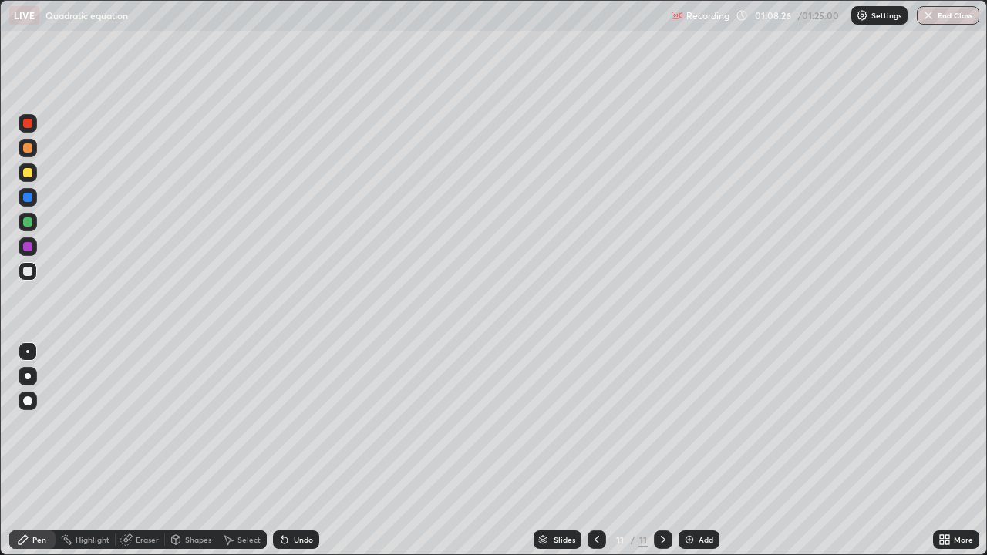
click at [295, 450] on div "Undo" at bounding box center [303, 540] width 19 height 8
click at [296, 450] on div "Undo" at bounding box center [303, 540] width 19 height 8
click at [295, 450] on div "Undo" at bounding box center [303, 540] width 19 height 8
click at [294, 450] on div "Undo" at bounding box center [303, 540] width 19 height 8
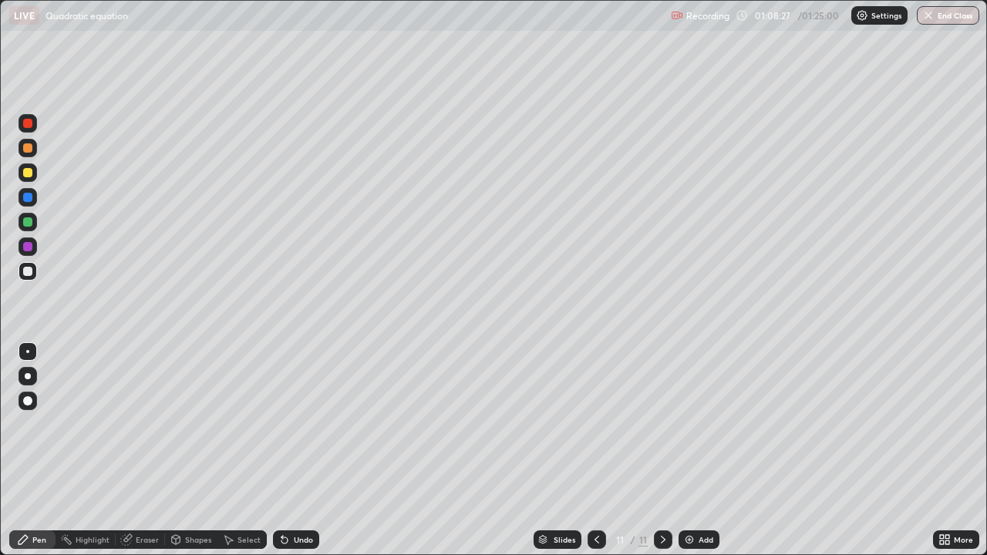
click at [294, 450] on div "Undo" at bounding box center [303, 540] width 19 height 8
click at [295, 450] on div "Undo" at bounding box center [303, 540] width 19 height 8
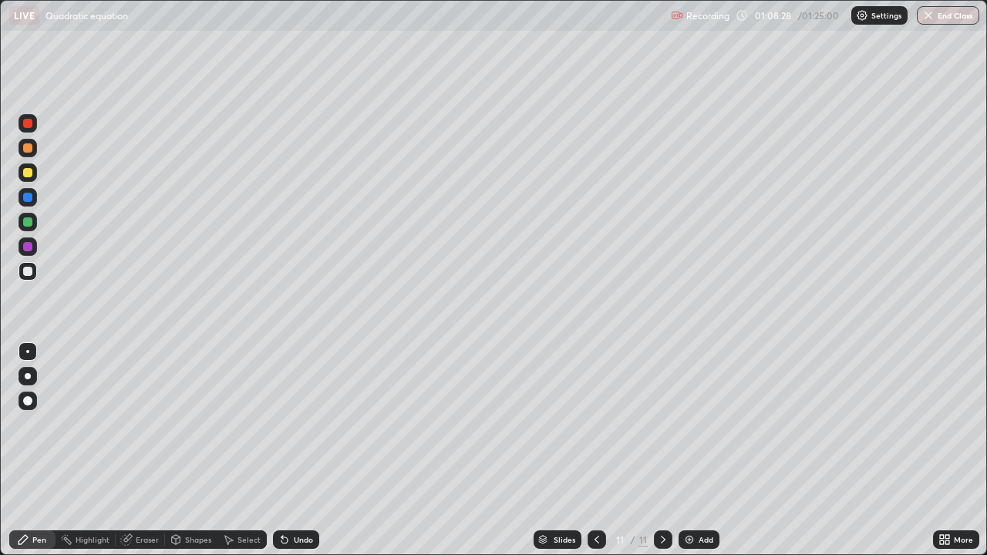
click at [295, 450] on div "Undo" at bounding box center [303, 540] width 19 height 8
click at [291, 450] on div "Undo" at bounding box center [296, 539] width 46 height 19
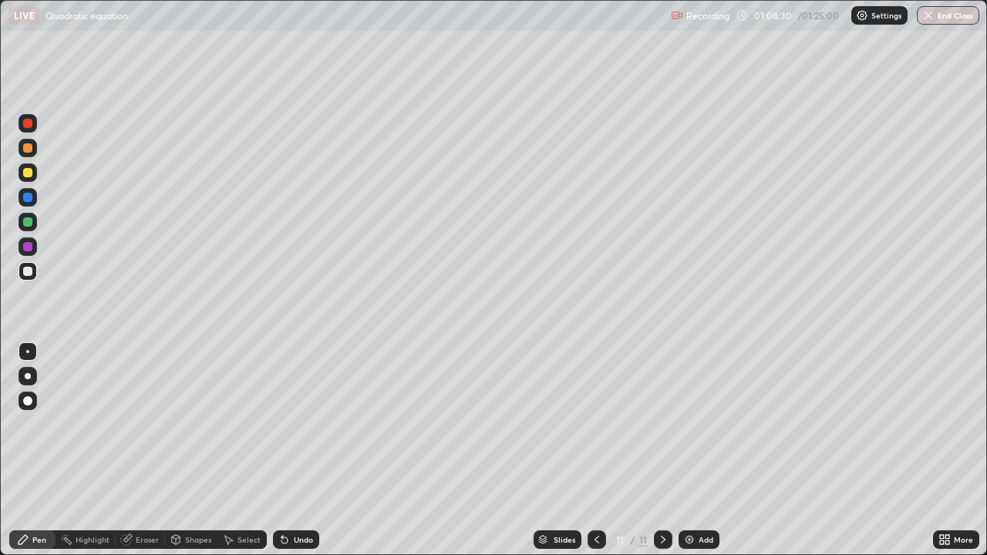
click at [289, 450] on div "Undo" at bounding box center [296, 539] width 46 height 19
click at [294, 450] on div "Undo" at bounding box center [303, 540] width 19 height 8
click at [153, 450] on div "Eraser" at bounding box center [147, 540] width 23 height 8
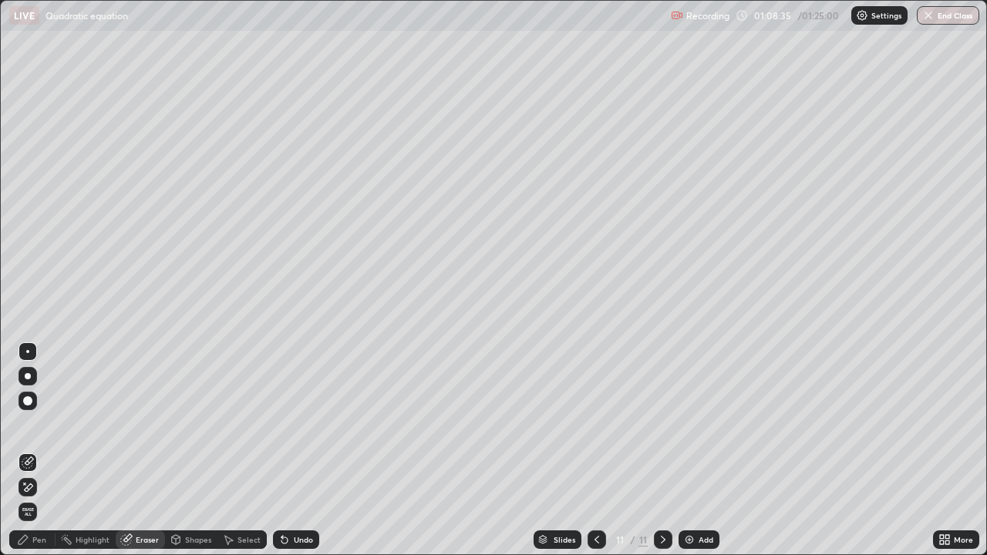
click at [30, 450] on div "Pen" at bounding box center [32, 539] width 46 height 19
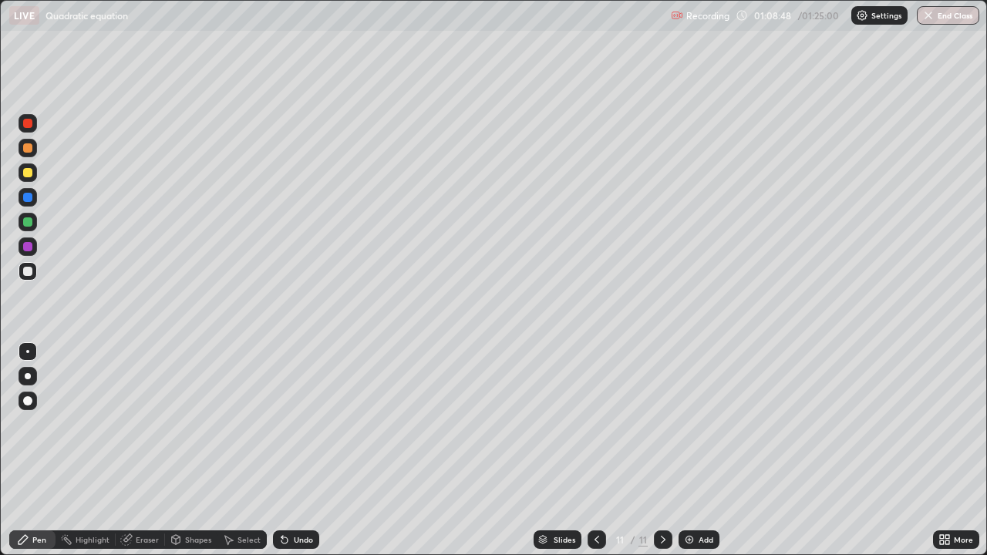
click at [299, 450] on div "Undo" at bounding box center [303, 540] width 19 height 8
click at [295, 450] on div "Undo" at bounding box center [303, 540] width 19 height 8
click at [294, 450] on div "Undo" at bounding box center [303, 540] width 19 height 8
click at [592, 450] on div at bounding box center [597, 539] width 19 height 19
click at [662, 450] on icon at bounding box center [663, 540] width 12 height 12
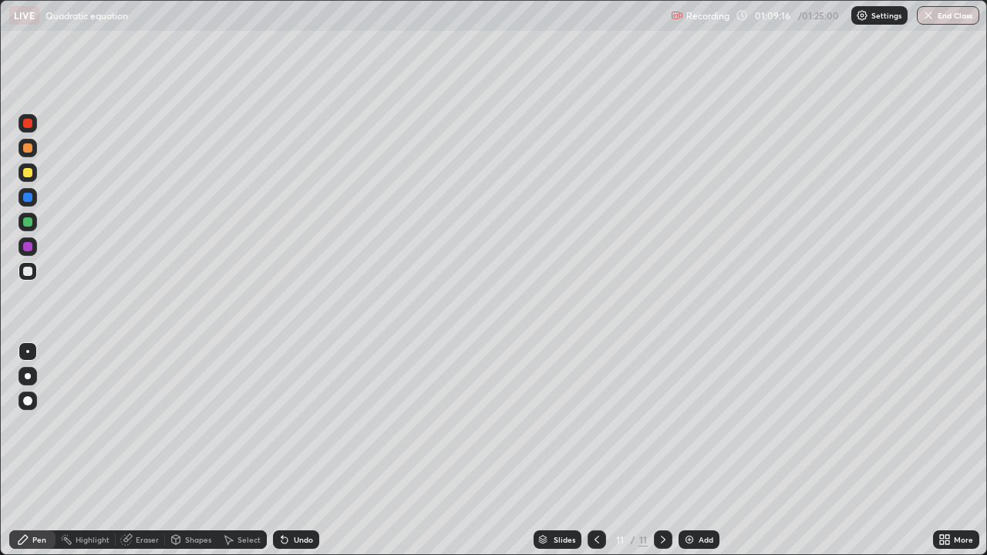
click at [308, 450] on div "Undo" at bounding box center [303, 540] width 19 height 8
click at [305, 450] on div "Undo" at bounding box center [303, 540] width 19 height 8
click at [595, 450] on icon at bounding box center [597, 540] width 12 height 12
click at [657, 450] on icon at bounding box center [663, 540] width 12 height 12
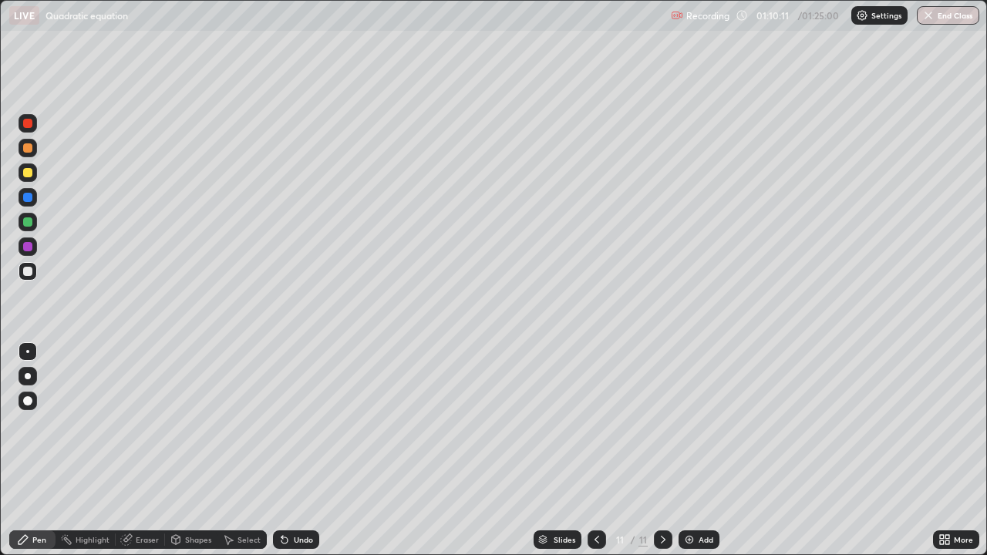
click at [29, 222] on div at bounding box center [27, 221] width 9 height 9
click at [940, 19] on button "End Class" at bounding box center [948, 15] width 62 height 19
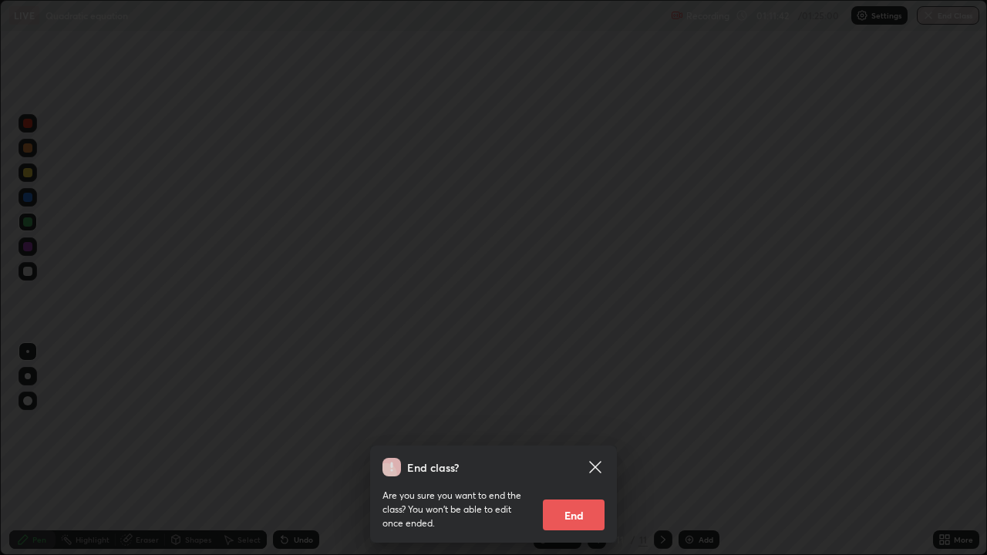
click at [590, 450] on button "End" at bounding box center [574, 515] width 62 height 31
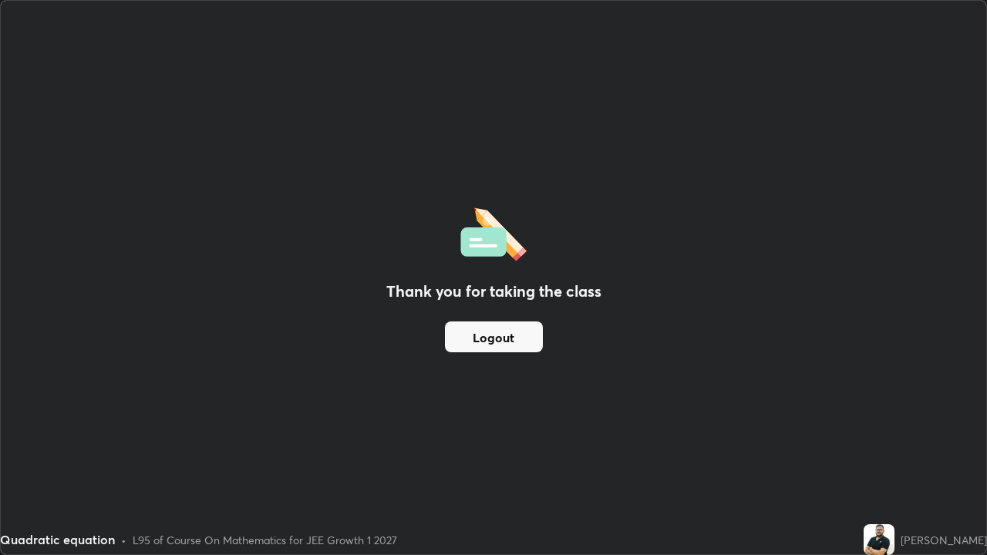
click at [511, 344] on button "Logout" at bounding box center [494, 337] width 98 height 31
